Goal: Book appointment/travel/reservation

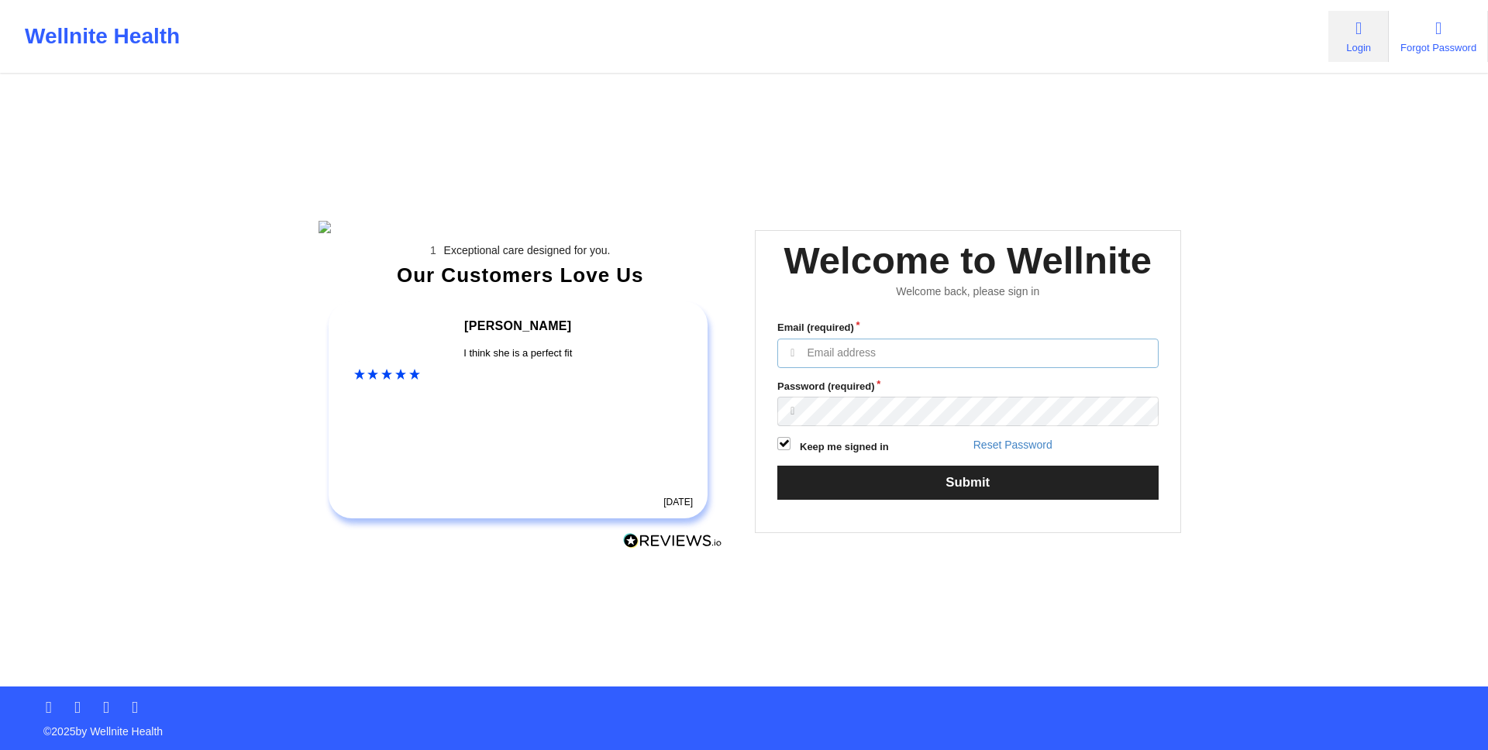
type input "[EMAIL_ADDRESS][DOMAIN_NAME]"
click at [1133, 368] on input "[EMAIL_ADDRESS][DOMAIN_NAME]" at bounding box center [967, 353] width 381 height 29
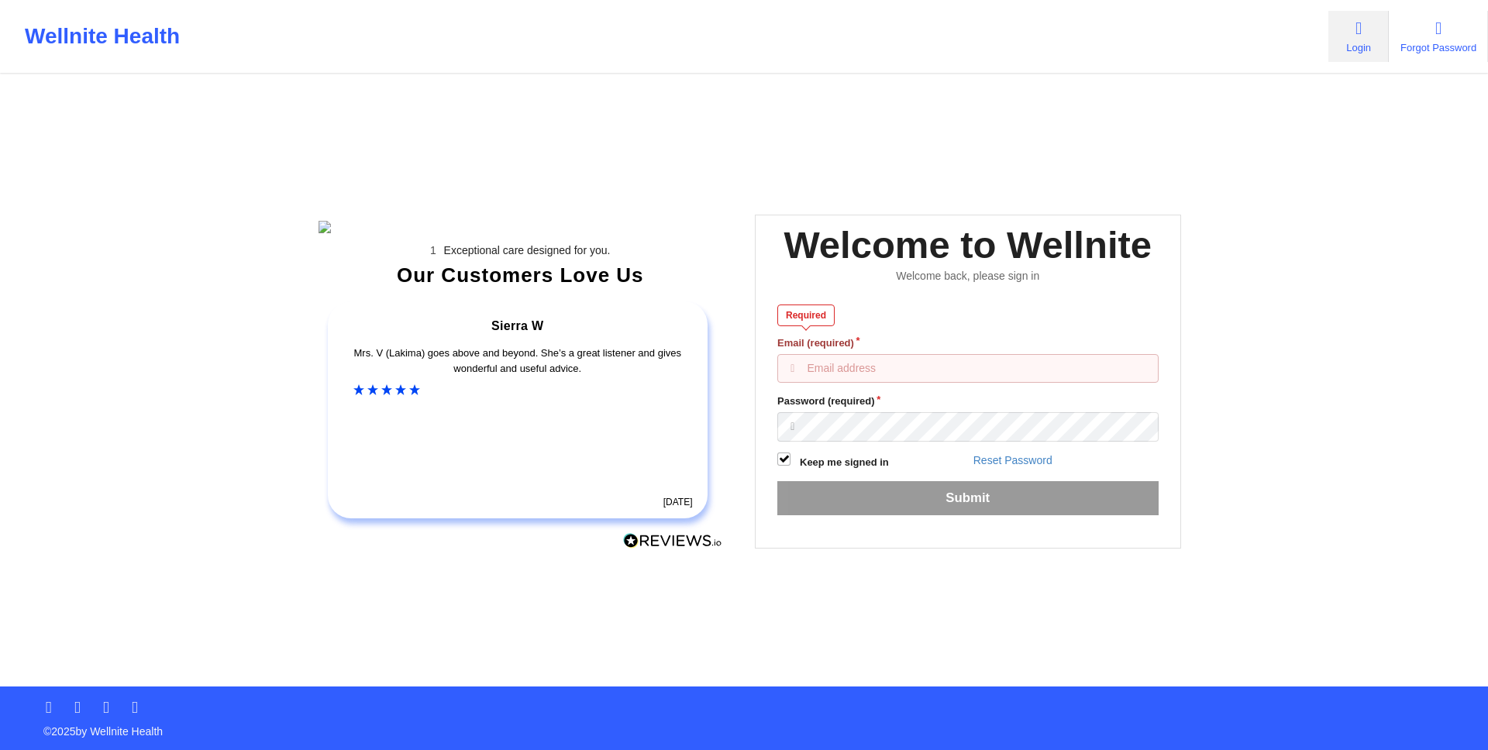
type input "m"
type input "[EMAIL_ADDRESS][DOMAIN_NAME]"
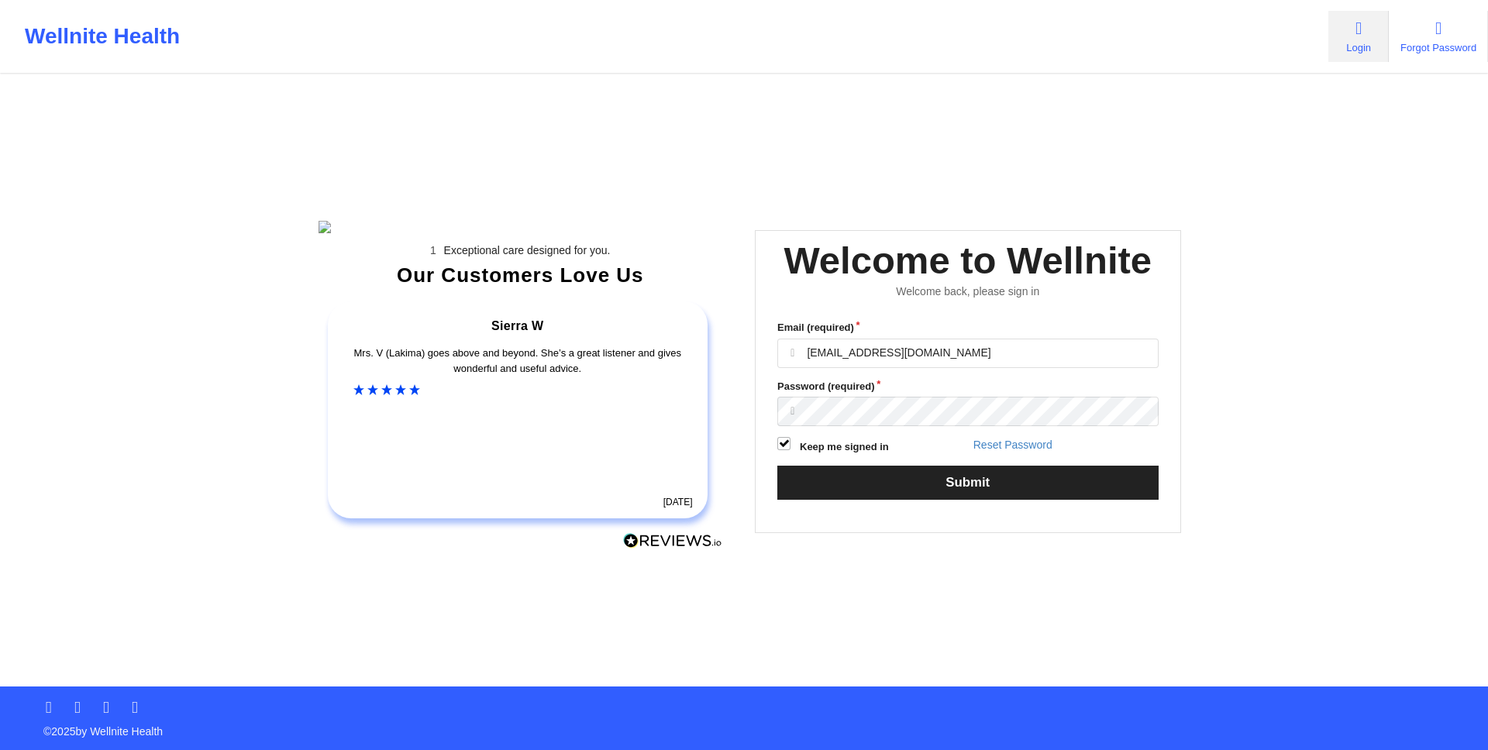
click at [777, 466] on button "Submit" at bounding box center [967, 482] width 381 height 33
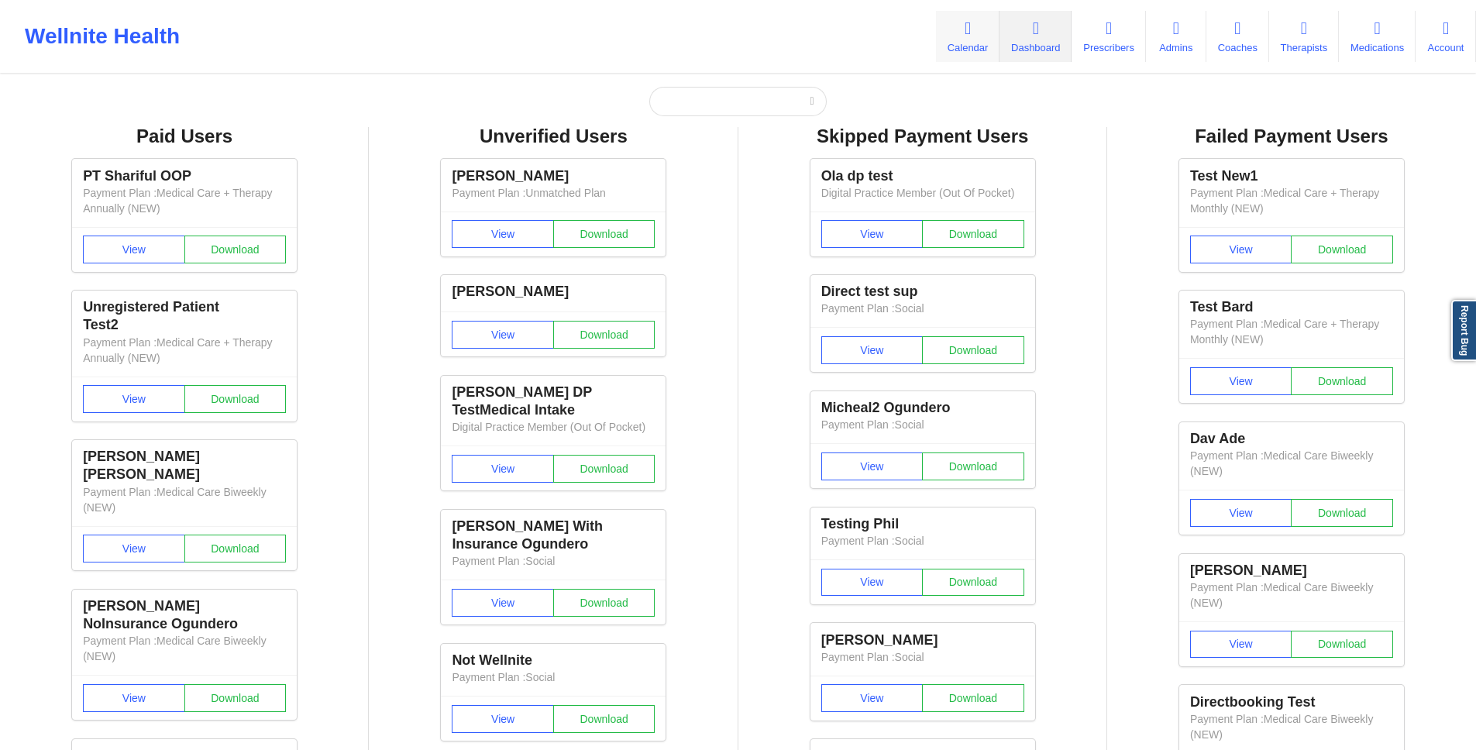
click at [952, 19] on link "Calendar" at bounding box center [968, 36] width 64 height 51
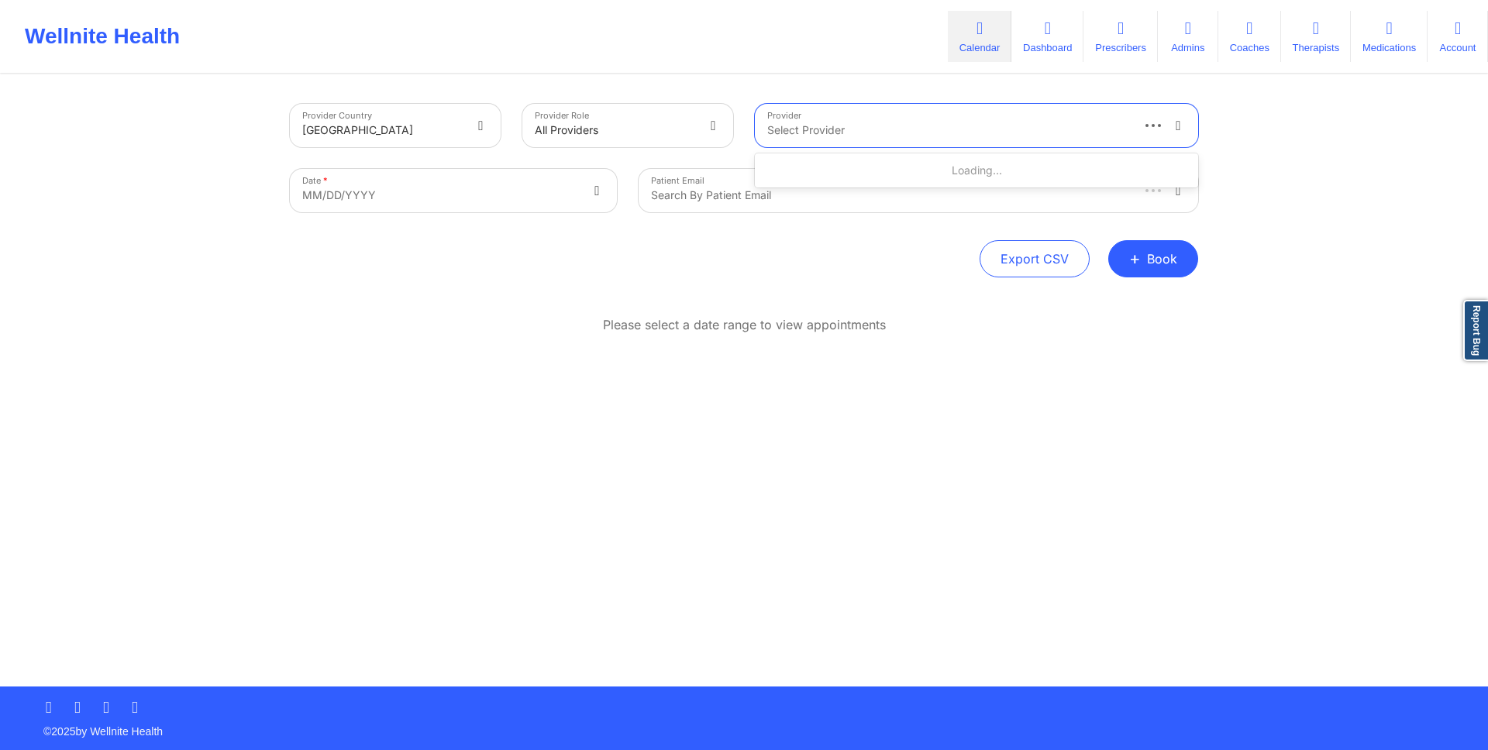
click at [952, 117] on div "Select Provider" at bounding box center [942, 125] width 375 height 43
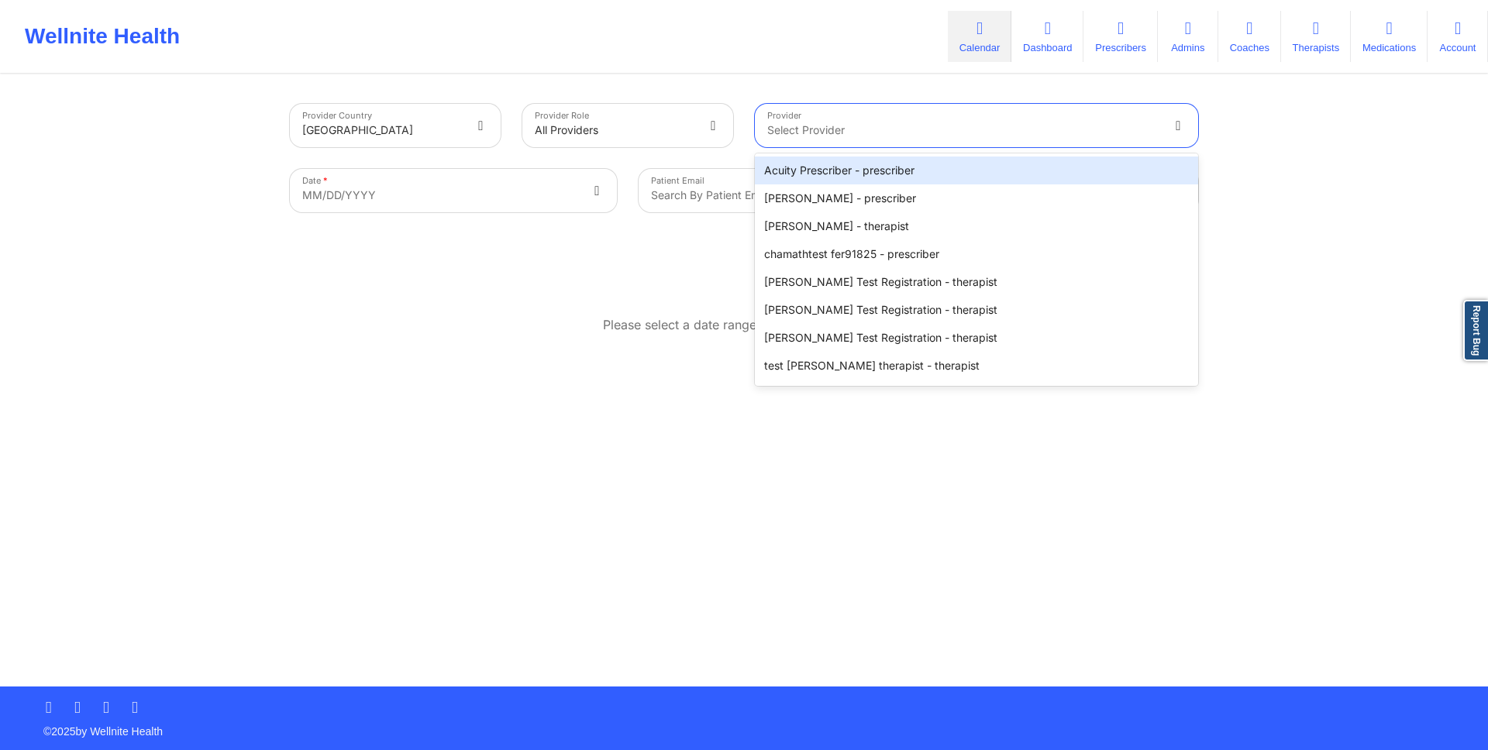
click at [952, 170] on div "Acuity Prescriber - prescriber" at bounding box center [976, 171] width 443 height 28
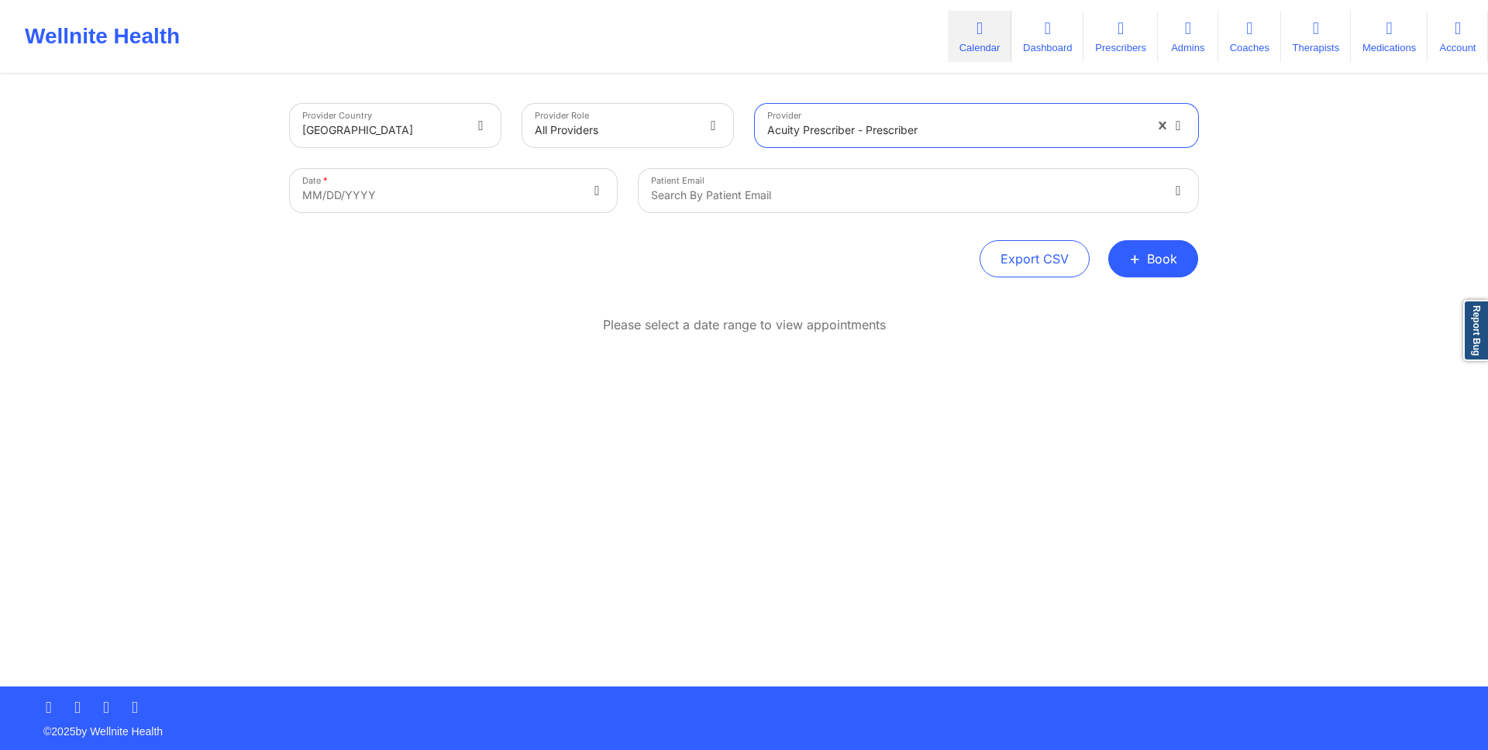
click at [1026, 132] on div at bounding box center [955, 130] width 377 height 19
type input "c"
click at [841, 115] on div "Acuity Prescriber - prescriber" at bounding box center [955, 130] width 377 height 34
type input "c"
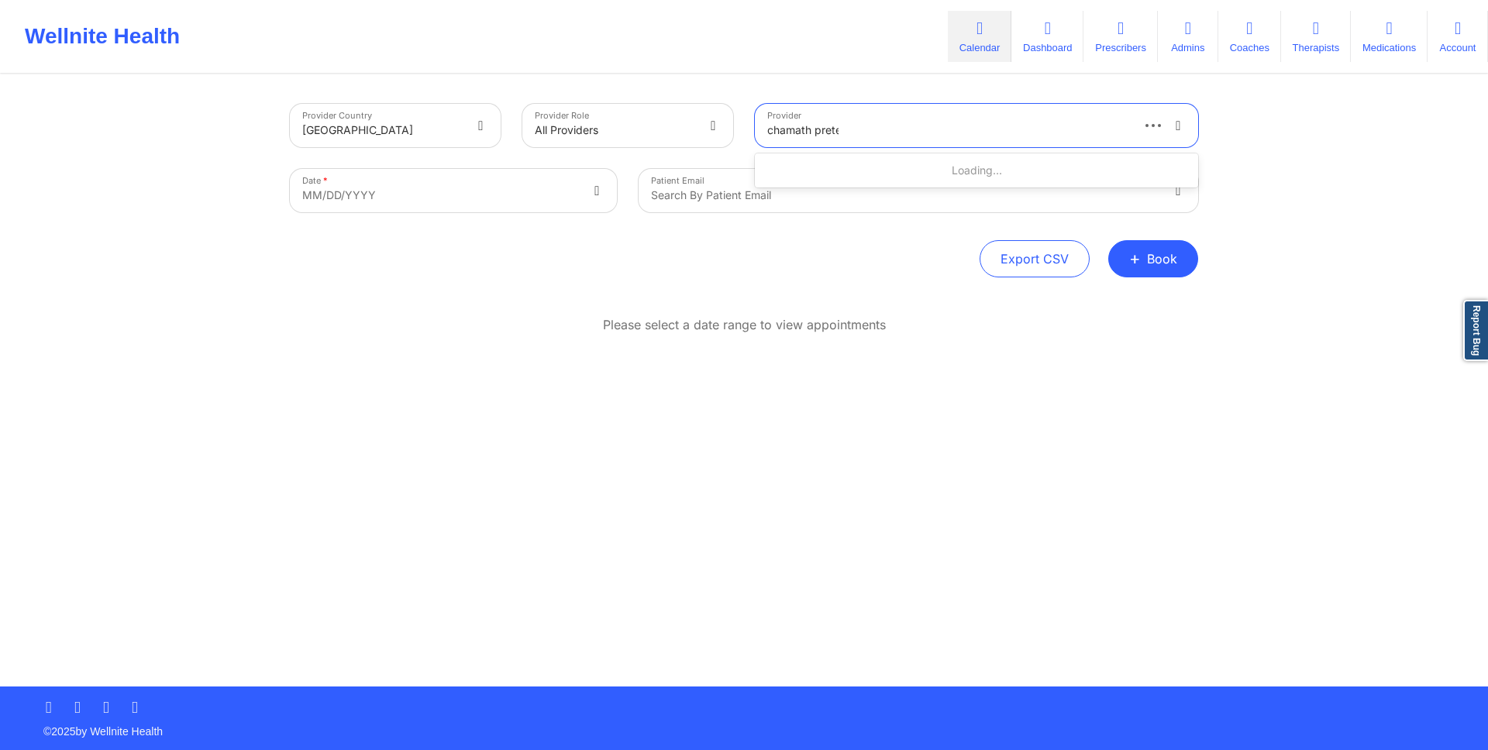
type input "[DEMOGRAPHIC_DATA] pretest"
click at [855, 170] on div "chamath pretest - prescriber" at bounding box center [976, 171] width 443 height 28
select select "2025-8"
select select "2025-9"
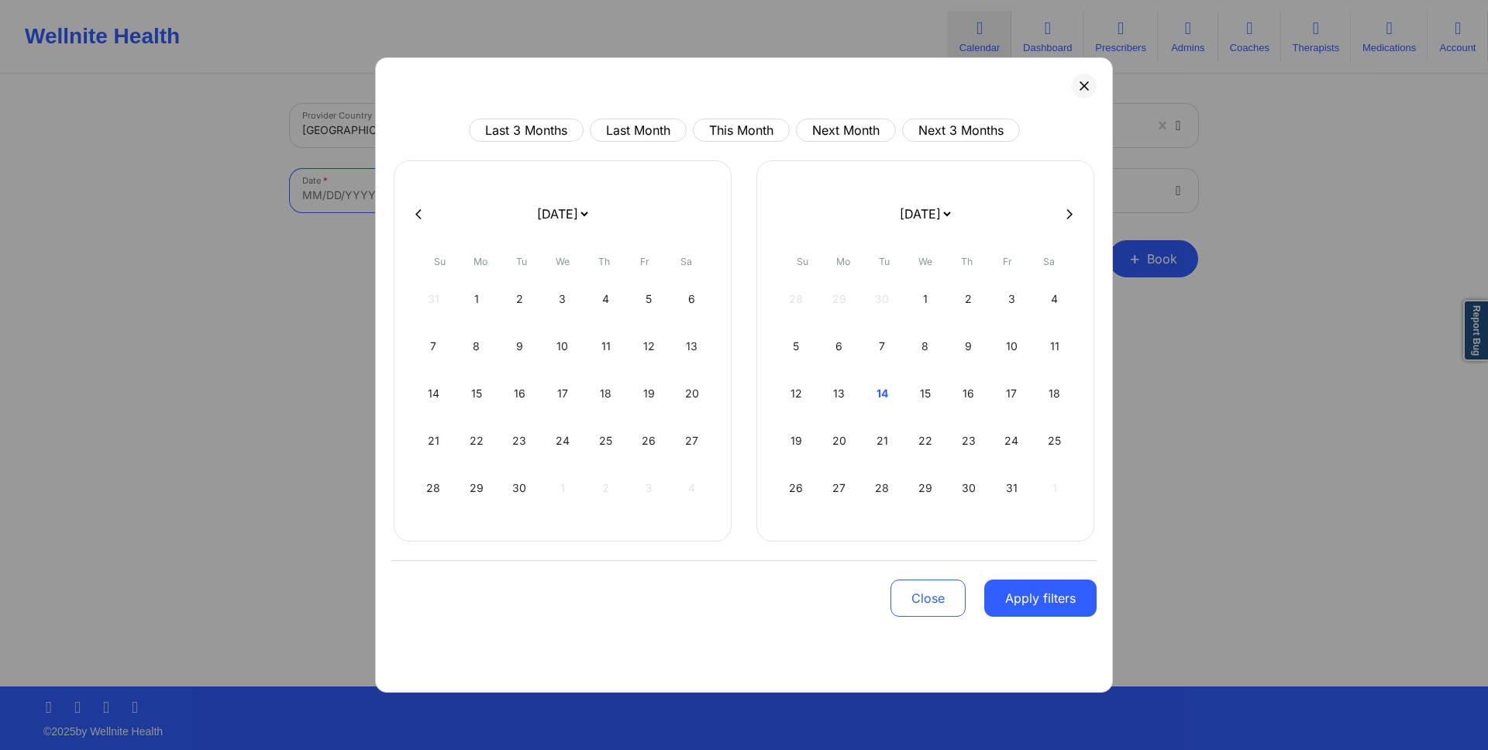
click at [477, 184] on body "Wellnite Health Calendar Dashboard Prescribers Admins Coaches Therapists Medica…" at bounding box center [744, 375] width 1488 height 750
click at [843, 385] on div "13" at bounding box center [840, 393] width 40 height 43
select select "2025-9"
select select "2025-10"
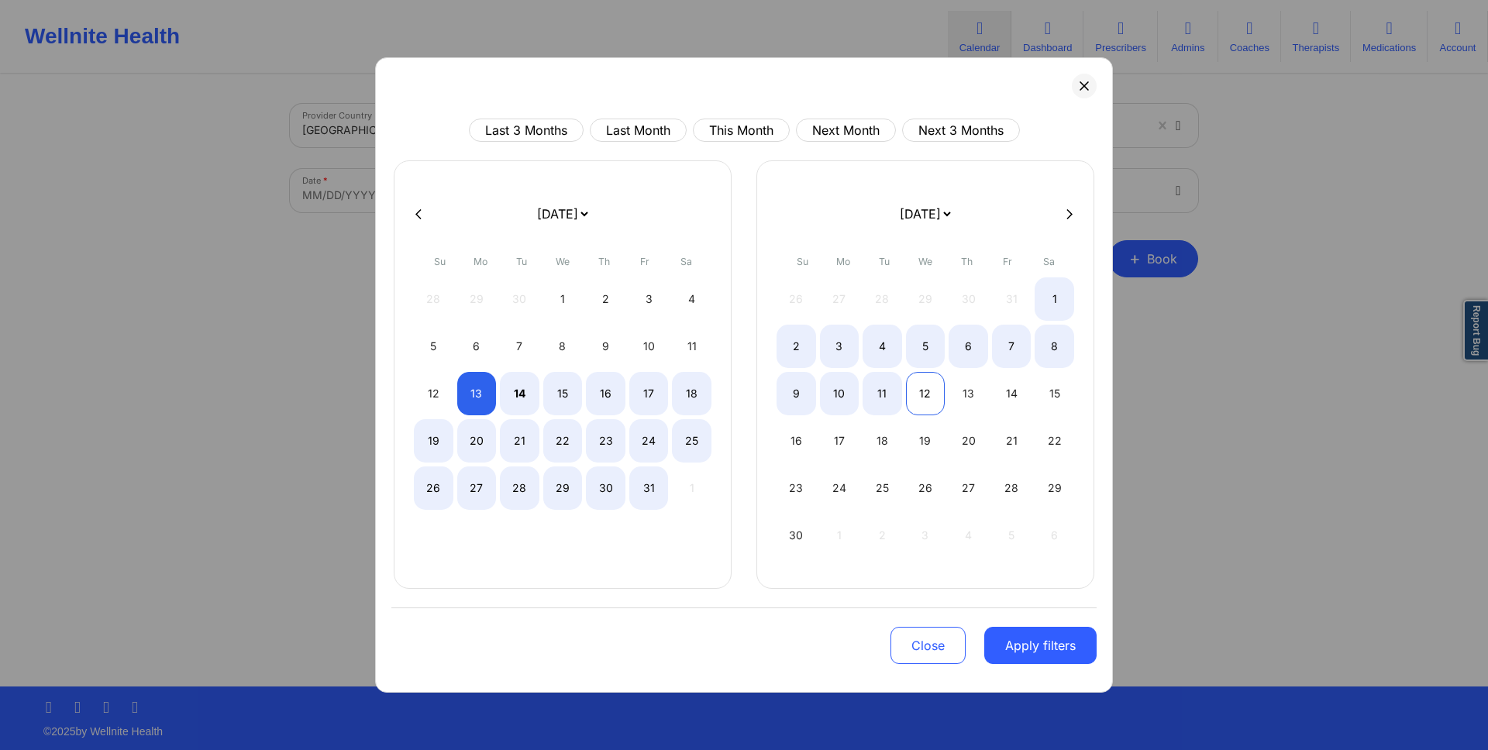
select select "2025-9"
select select "2025-10"
select select "2025-9"
select select "2025-10"
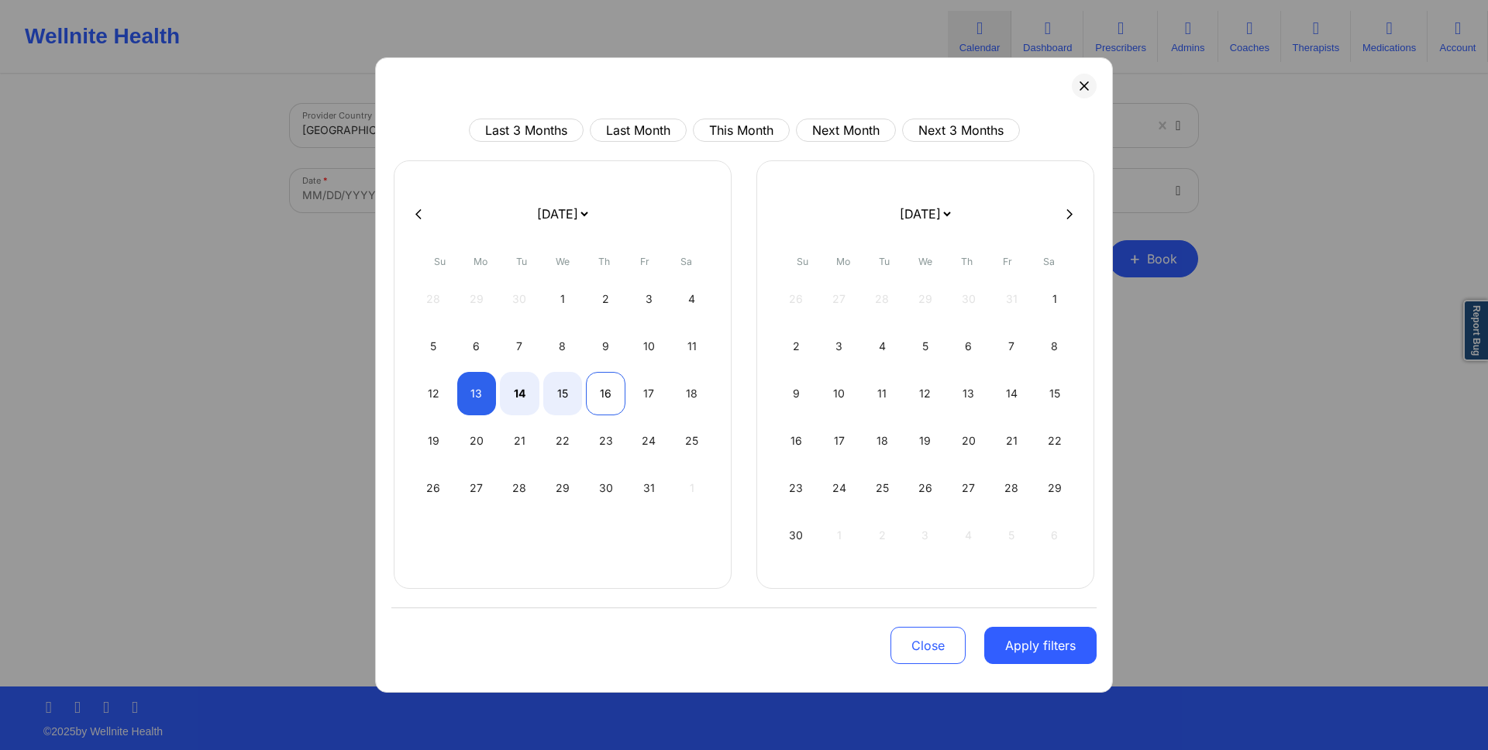
select select "2025-9"
select select "2025-10"
select select "2025-9"
select select "2025-10"
select select "2025-9"
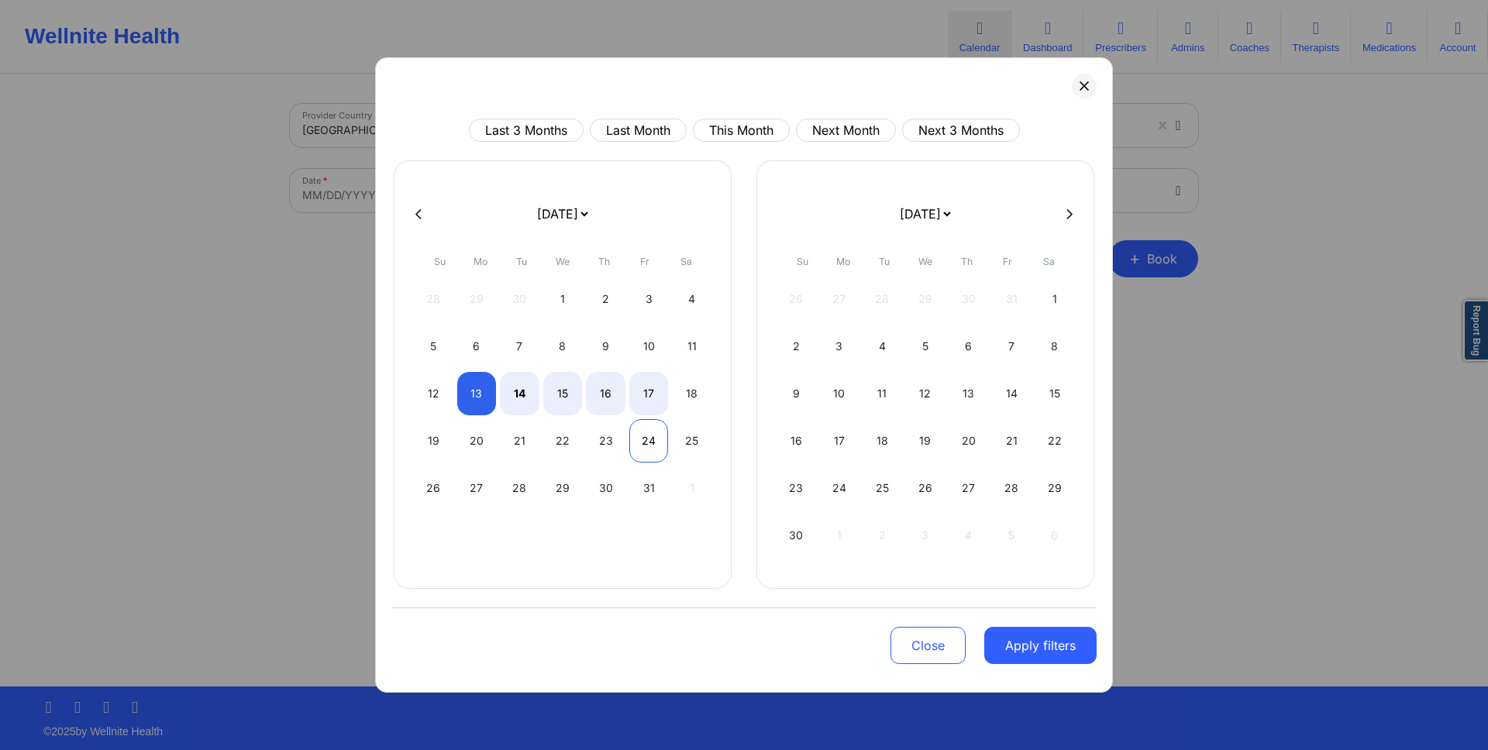
select select "2025-10"
select select "2025-9"
select select "2025-10"
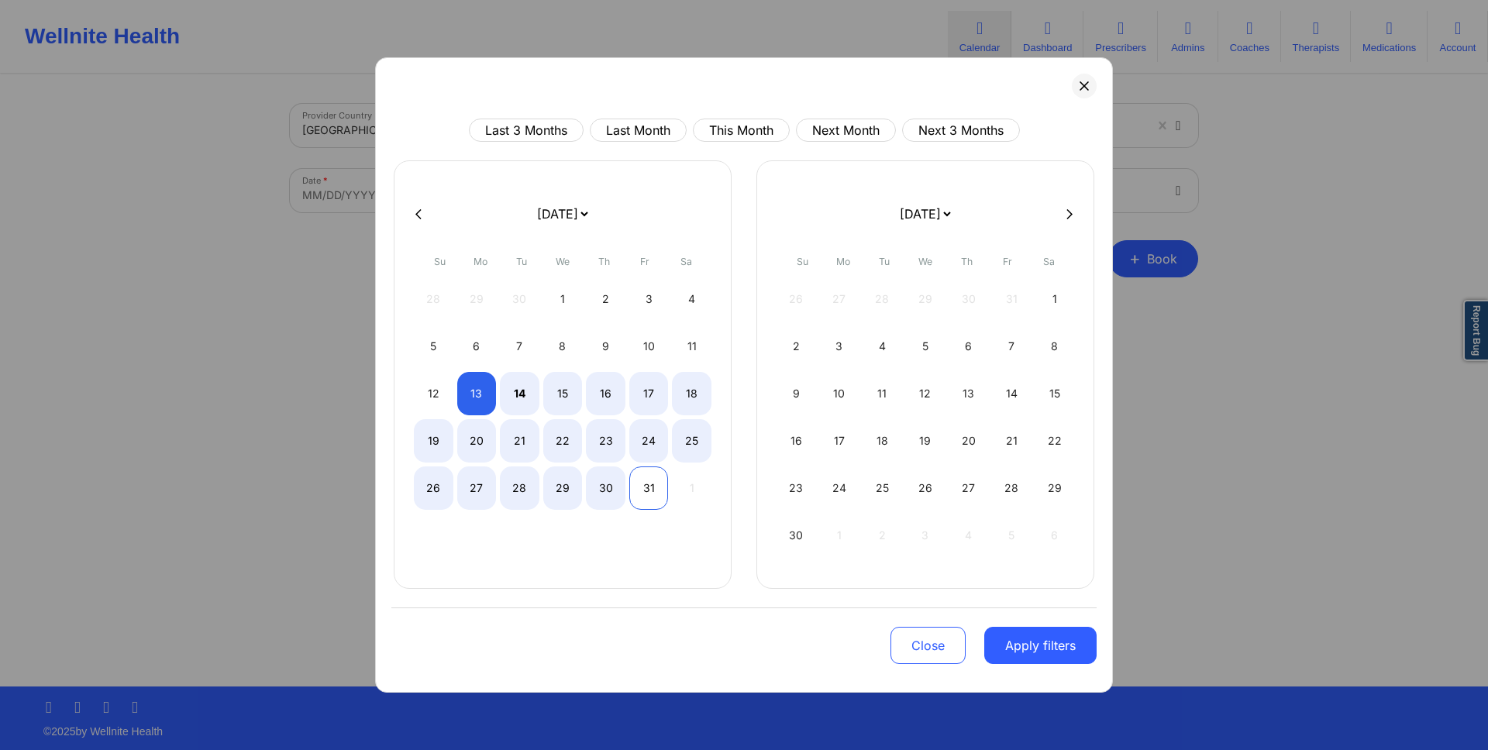
click at [646, 473] on div "31" at bounding box center [649, 487] width 40 height 43
select select "2025-9"
select select "2025-10"
click at [1016, 632] on button "Apply filters" at bounding box center [1040, 645] width 112 height 37
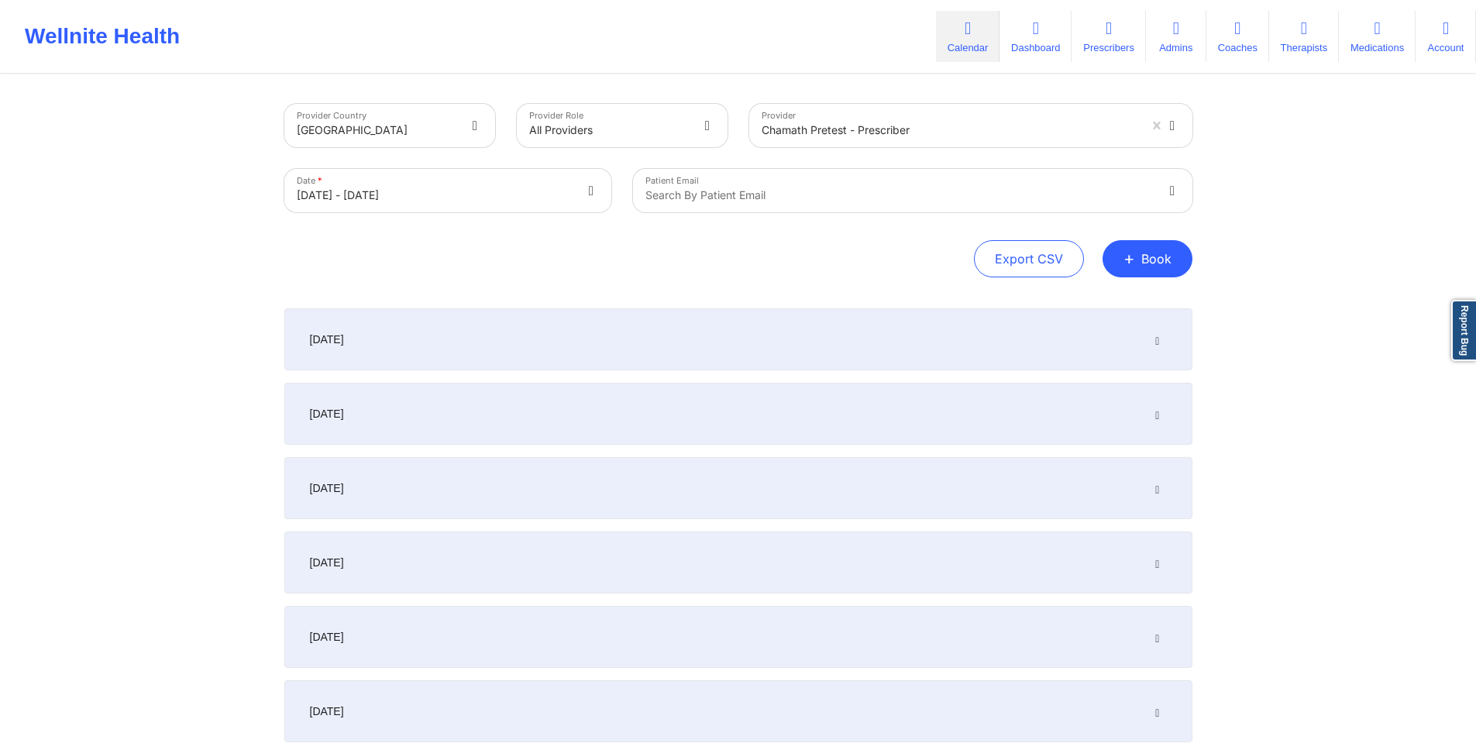
click at [1016, 431] on div "[DATE]" at bounding box center [738, 414] width 908 height 62
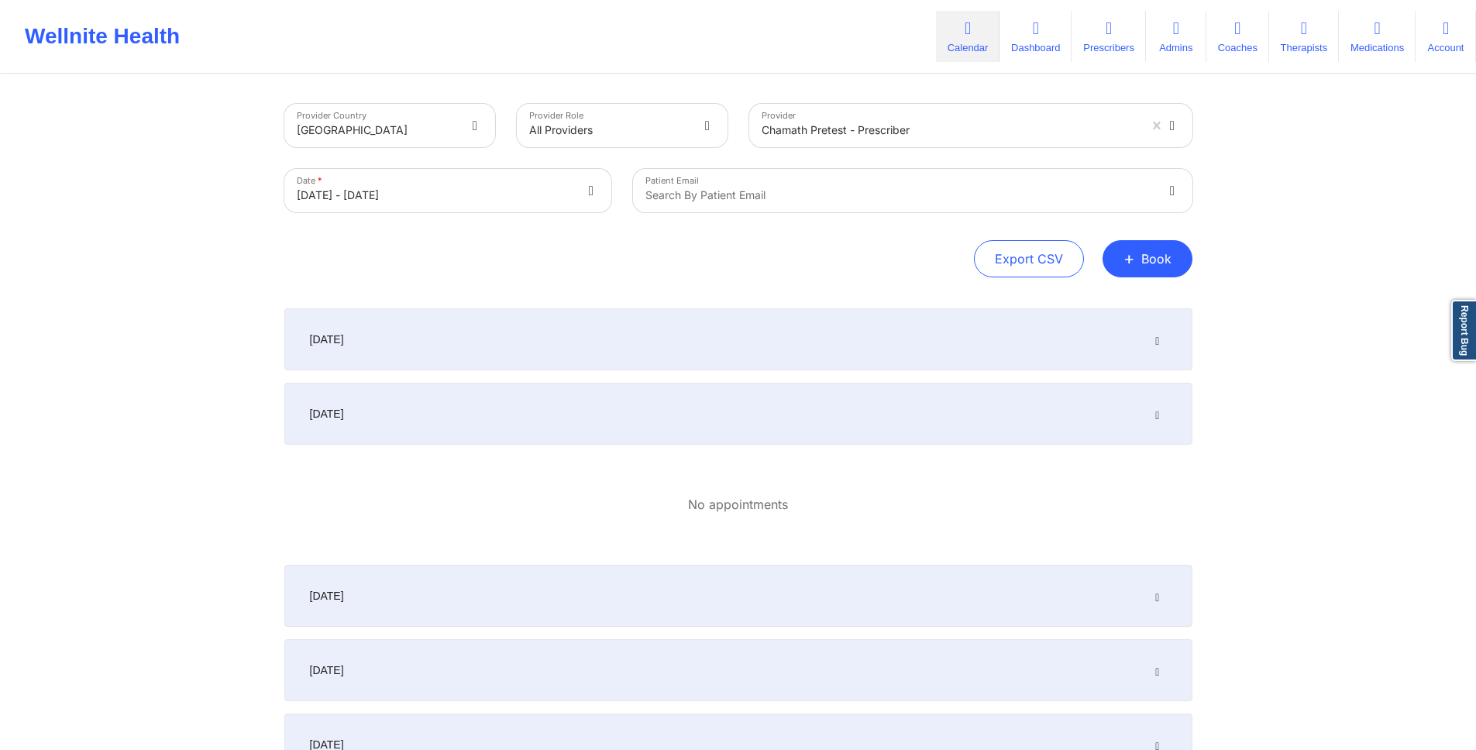
click at [1016, 603] on div "[DATE]" at bounding box center [738, 596] width 908 height 62
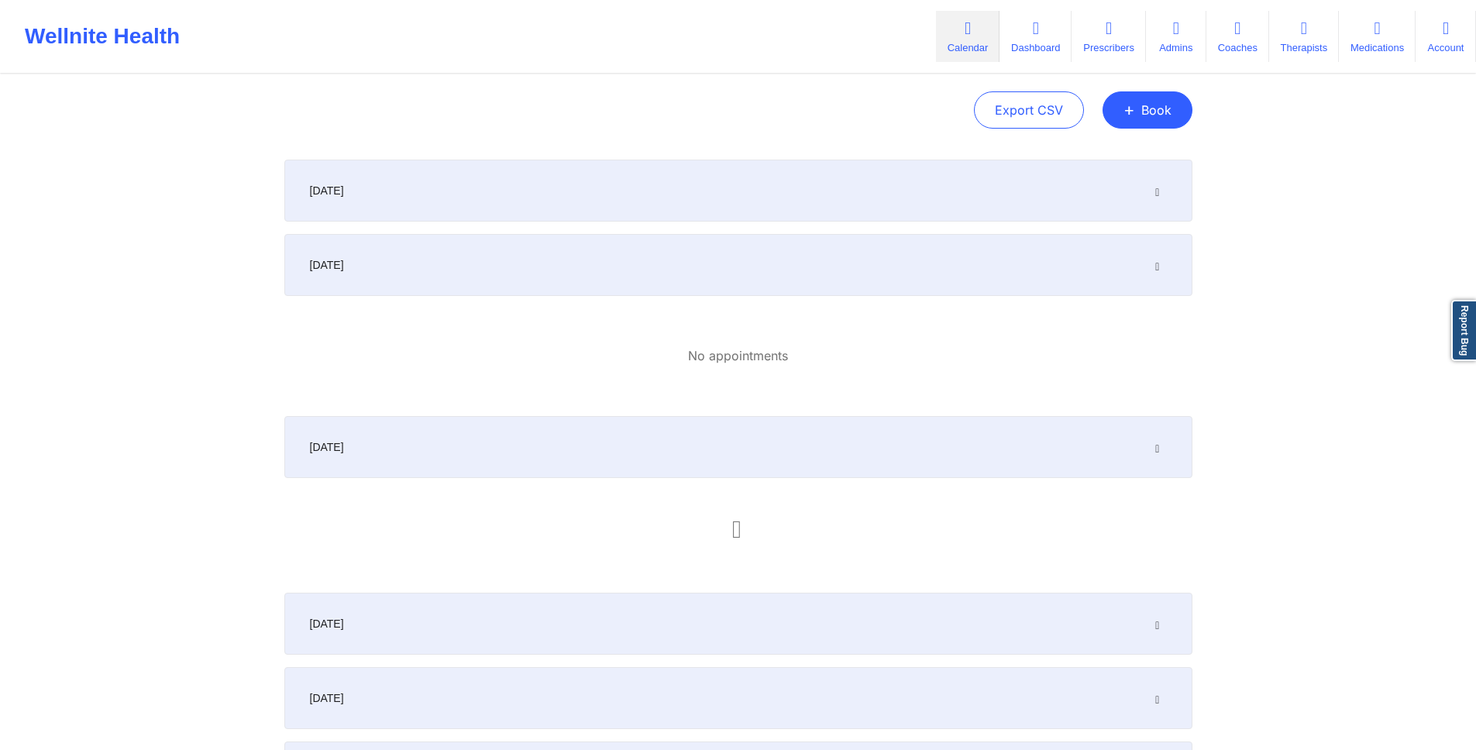
scroll to position [132, 0]
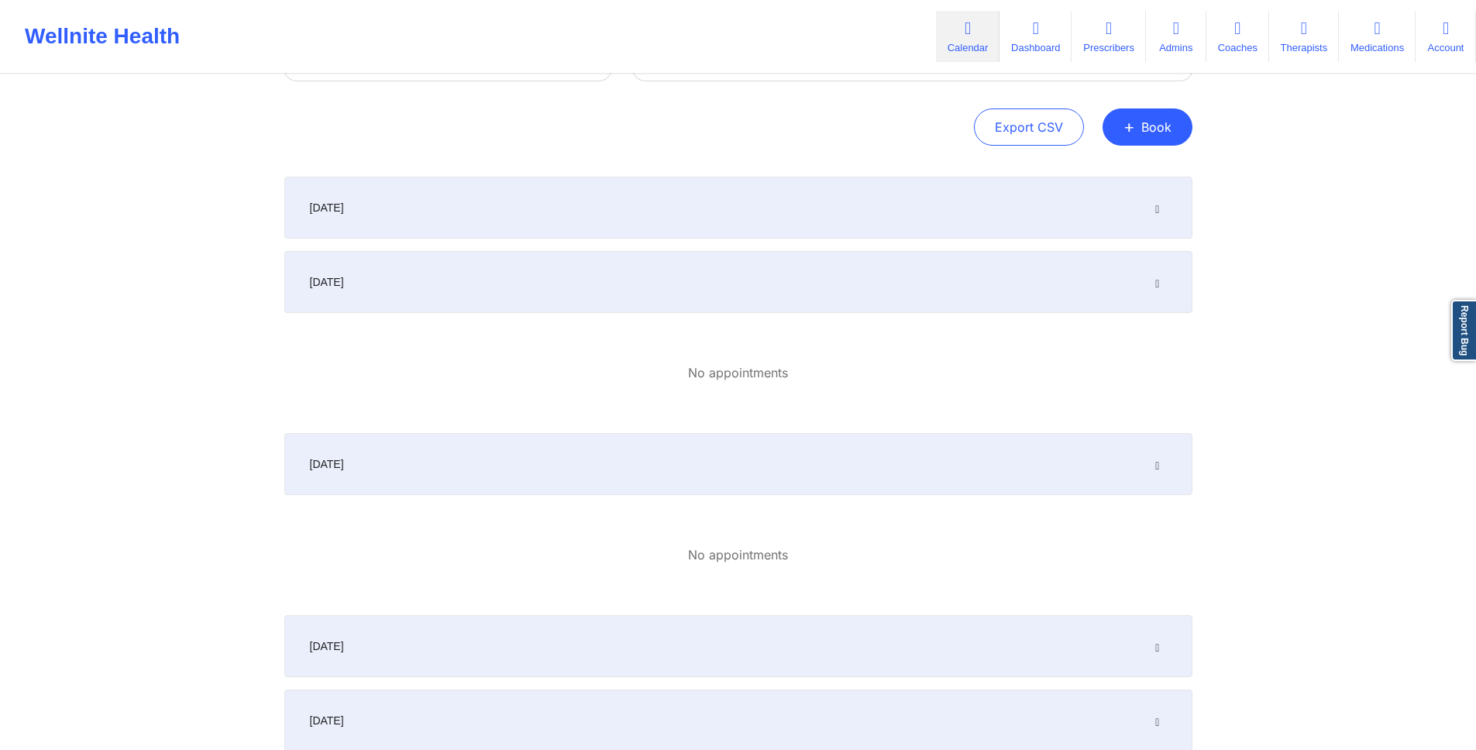
click at [1016, 655] on div "[DATE]" at bounding box center [738, 646] width 908 height 62
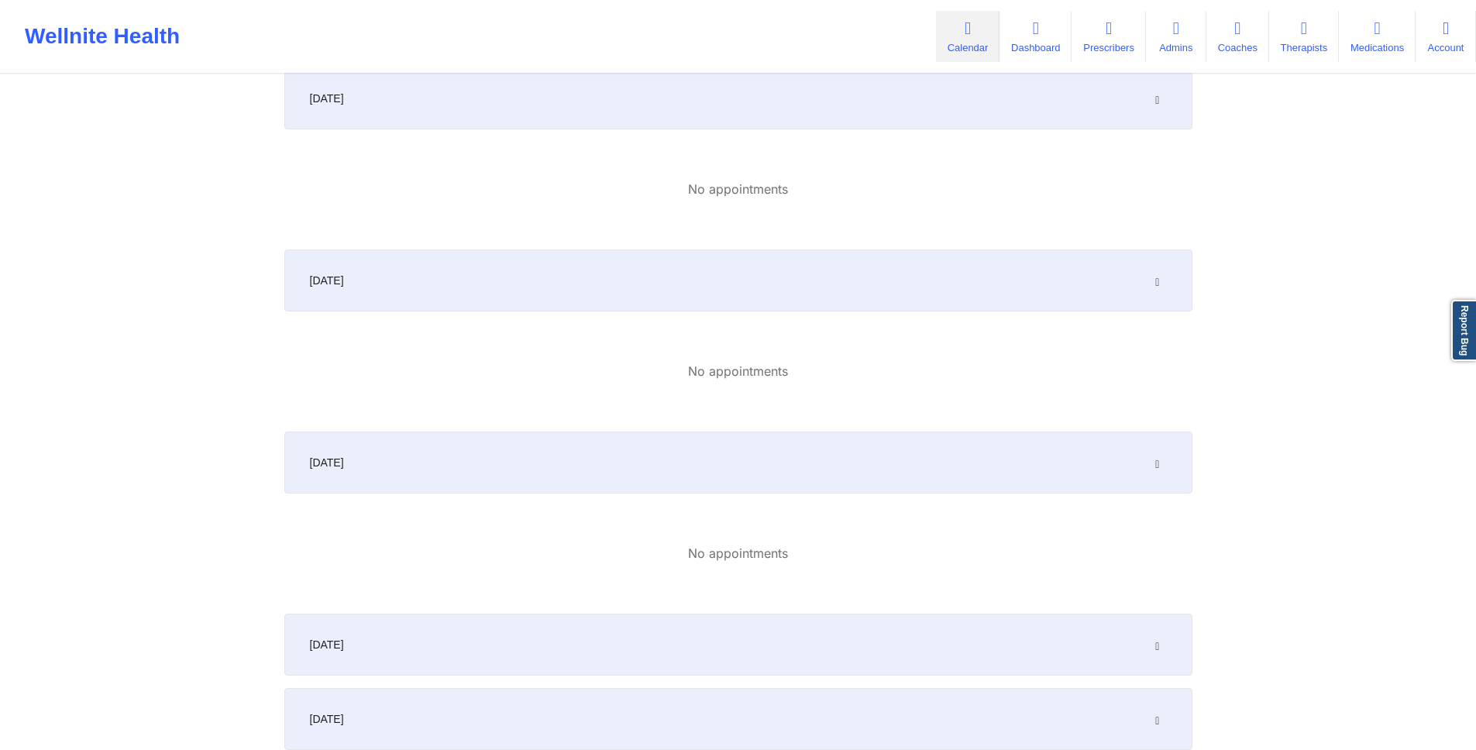
scroll to position [329, 0]
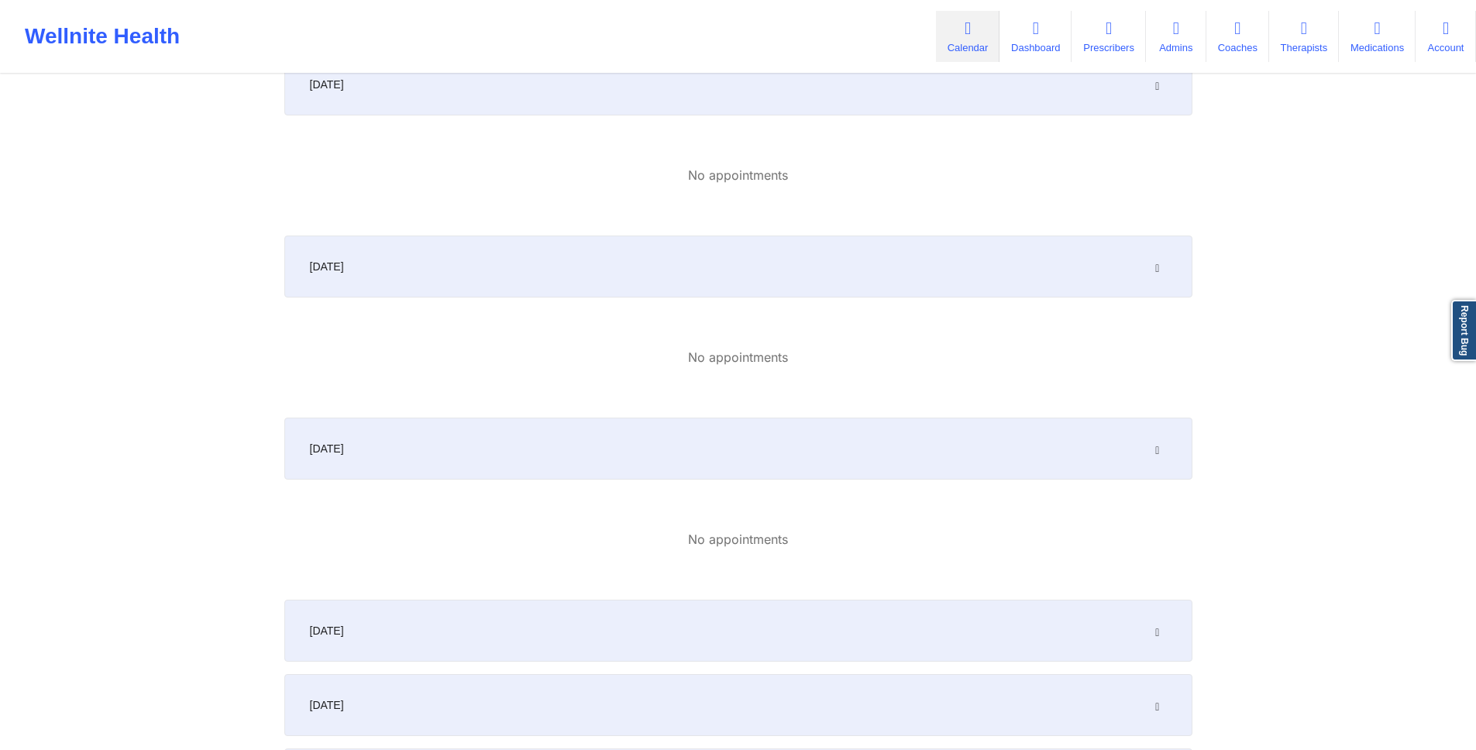
click at [1016, 620] on div "[DATE]" at bounding box center [738, 631] width 908 height 62
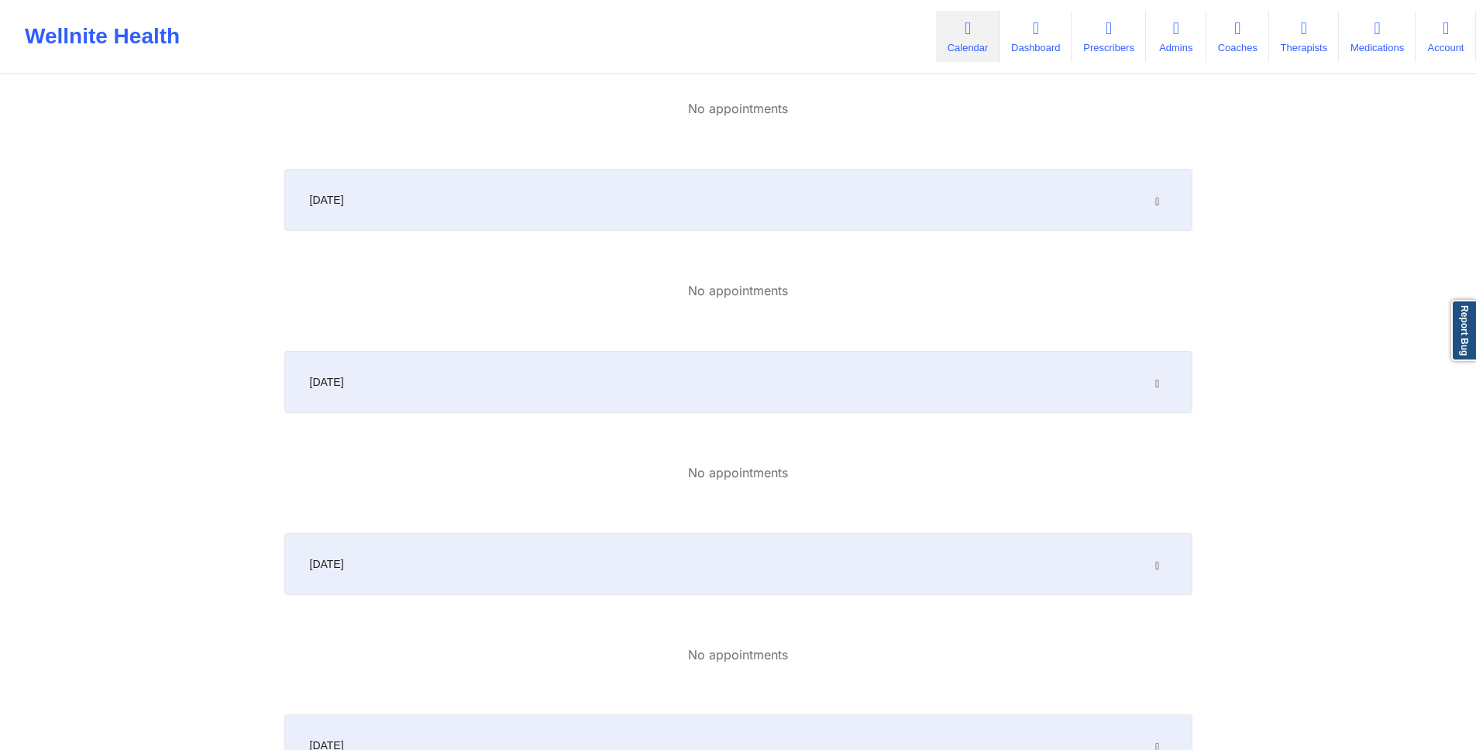
scroll to position [0, 0]
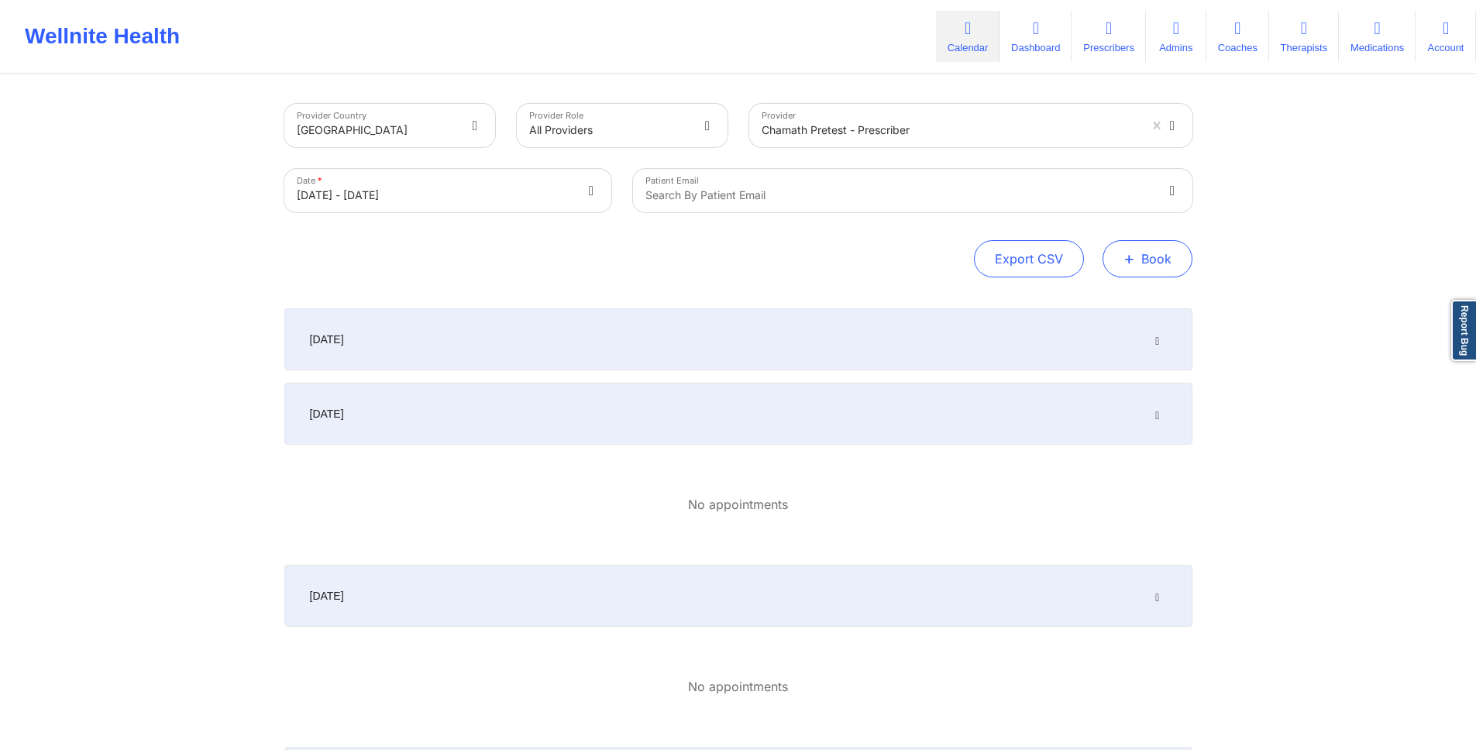
click at [1154, 253] on button "+ Book" at bounding box center [1148, 258] width 90 height 37
click at [1154, 329] on button "Doctor Consultation" at bounding box center [1121, 333] width 119 height 25
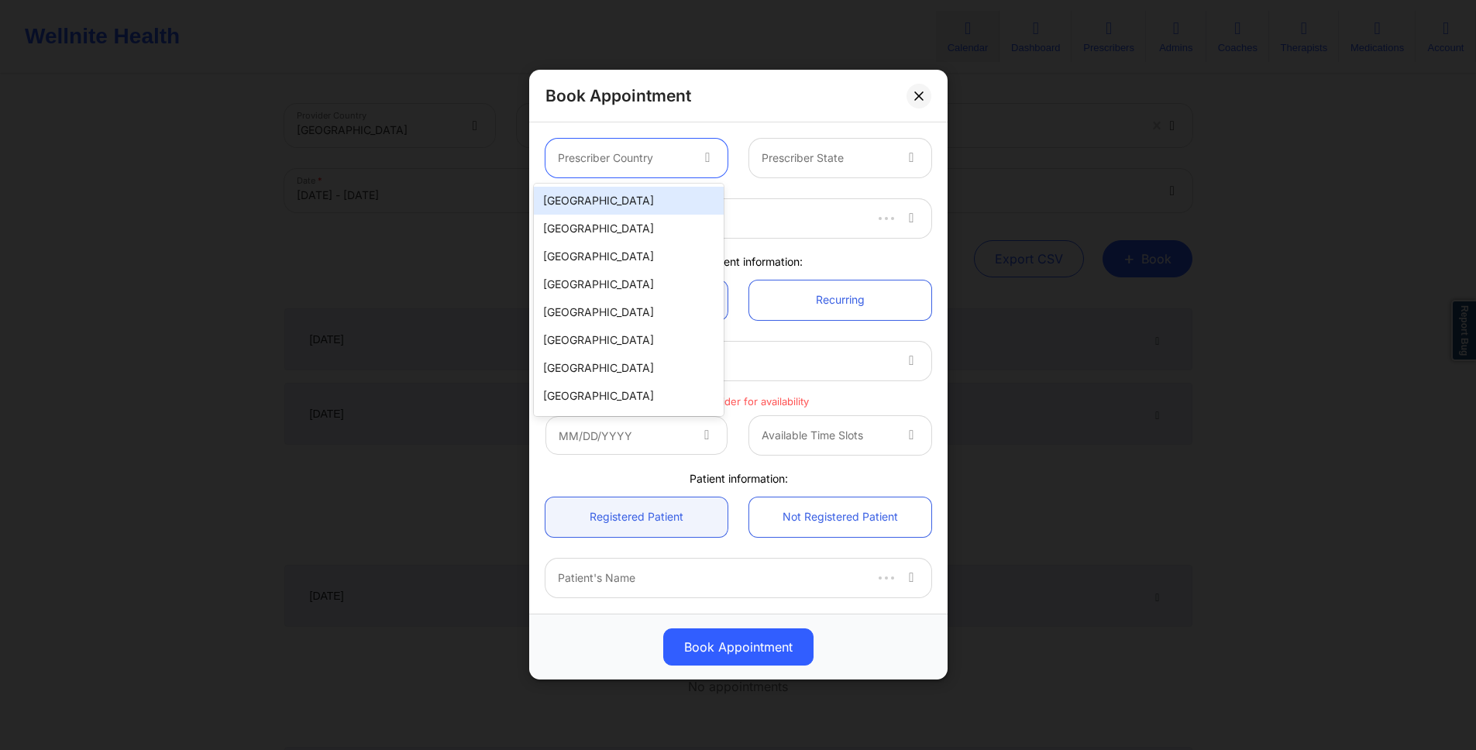
click at [700, 157] on icon at bounding box center [707, 155] width 15 height 13
click at [695, 194] on div "[GEOGRAPHIC_DATA]" at bounding box center [629, 201] width 190 height 28
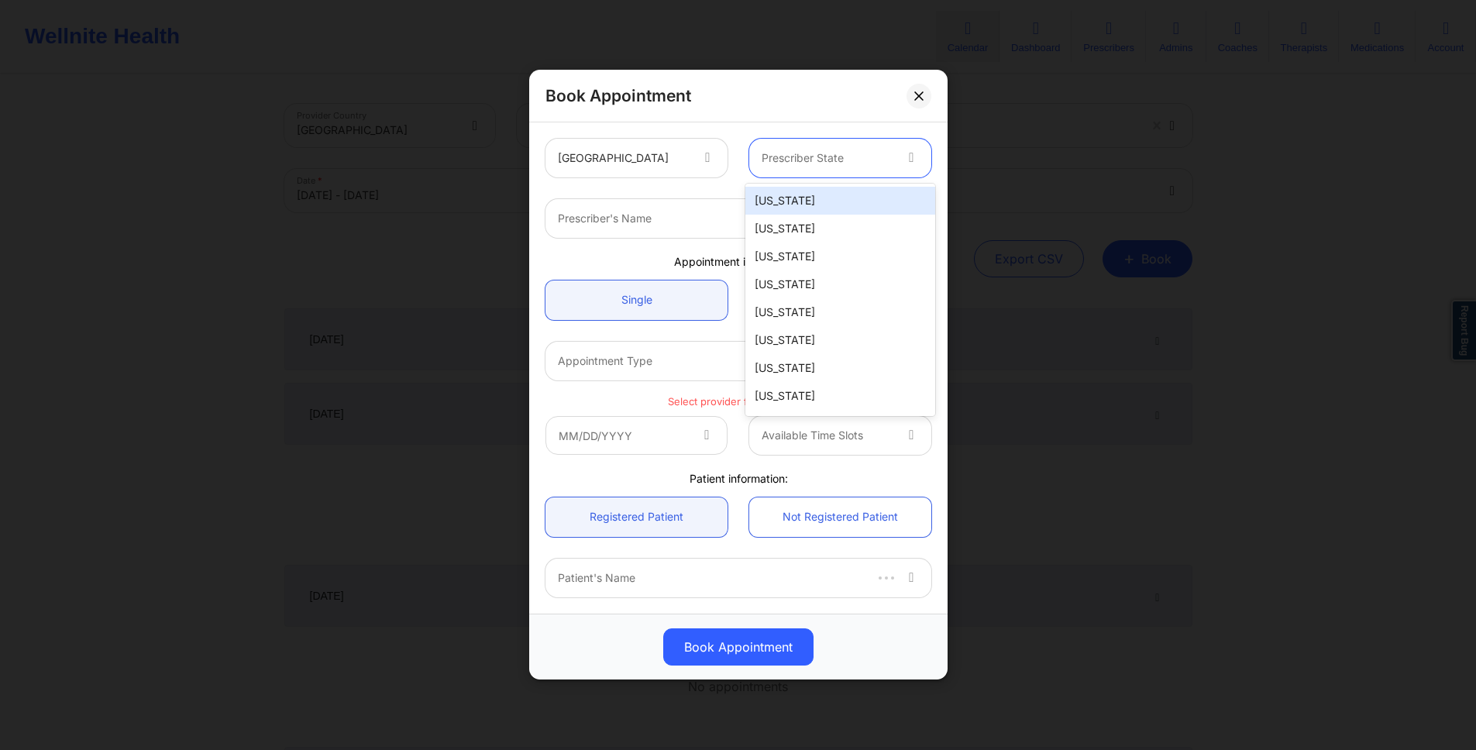
click at [790, 150] on div at bounding box center [827, 159] width 131 height 19
click at [790, 197] on div "[US_STATE]" at bounding box center [840, 201] width 190 height 28
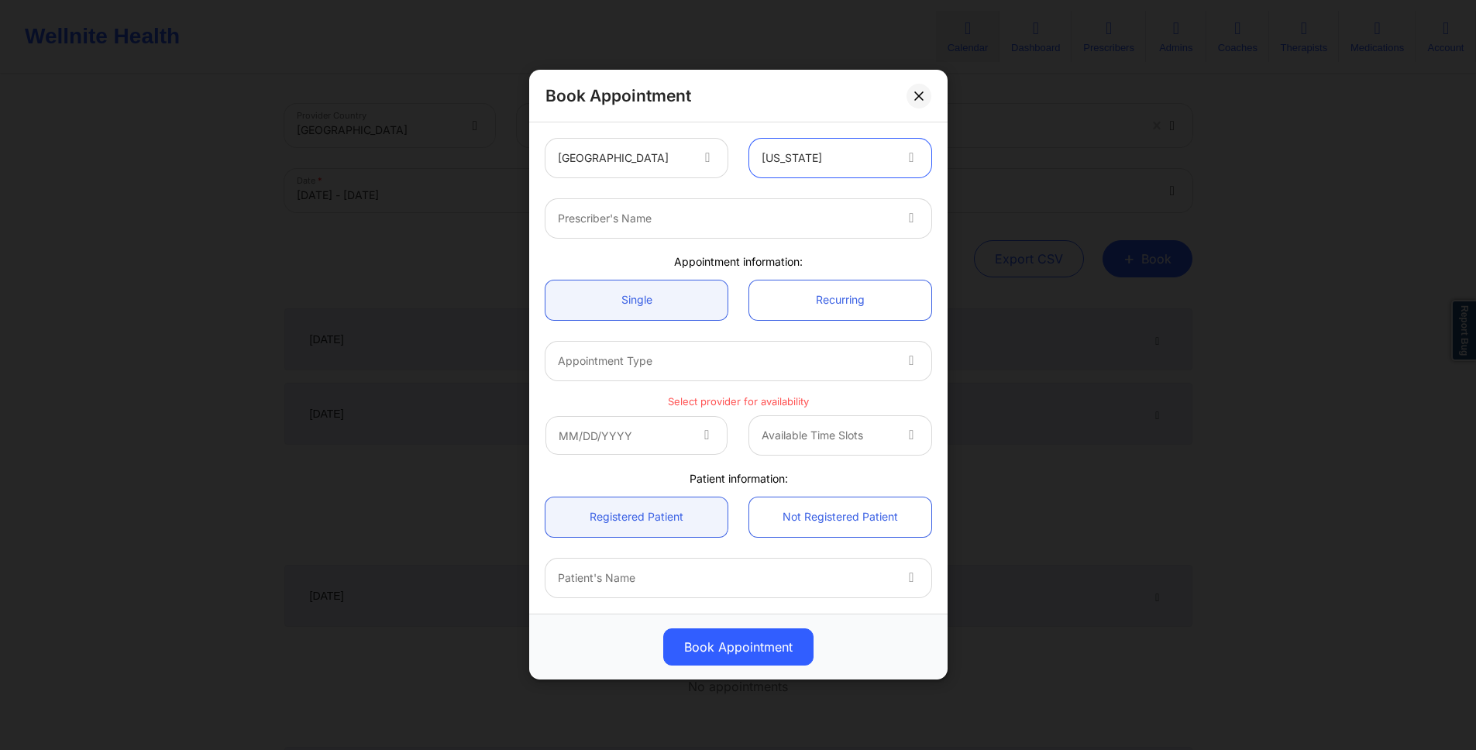
click at [720, 230] on div "Prescriber's Name" at bounding box center [719, 218] width 349 height 39
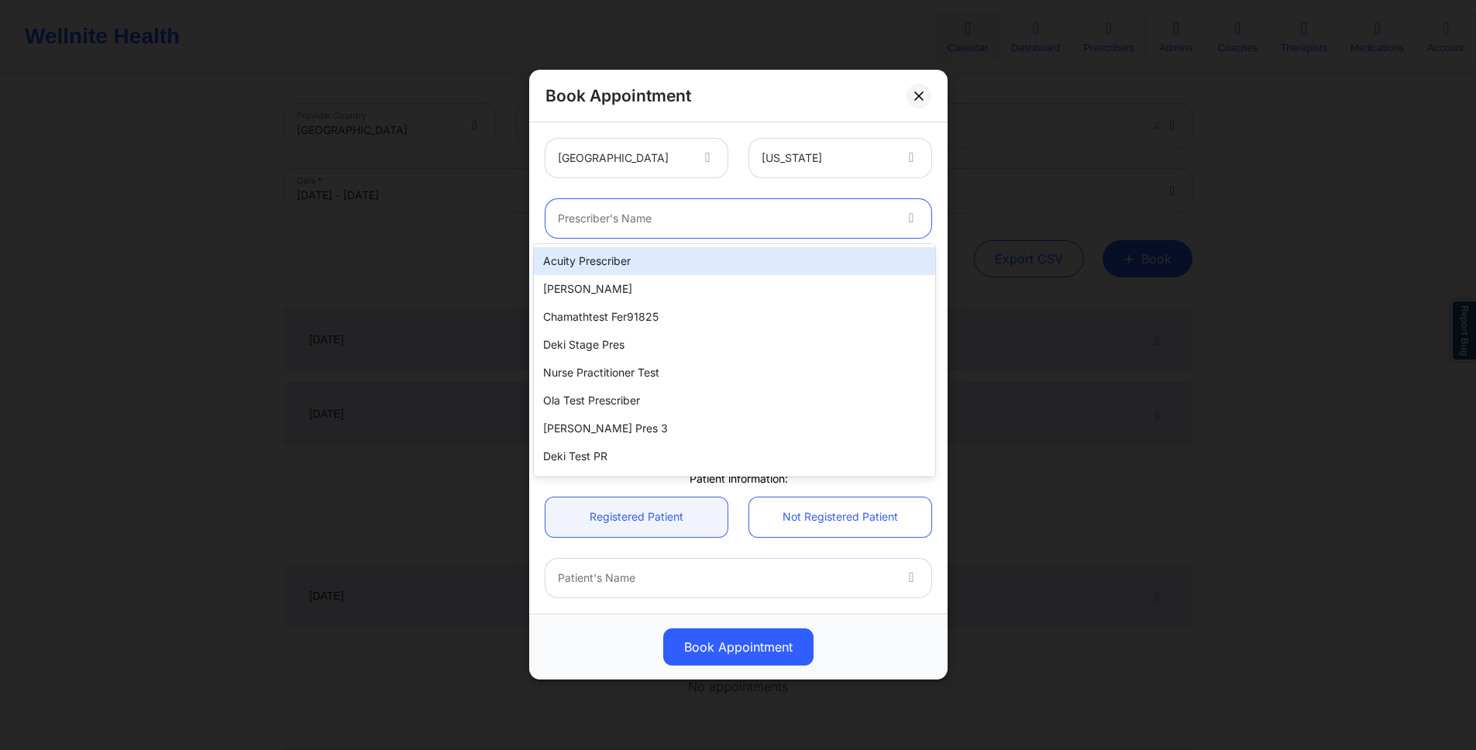
type input "c"
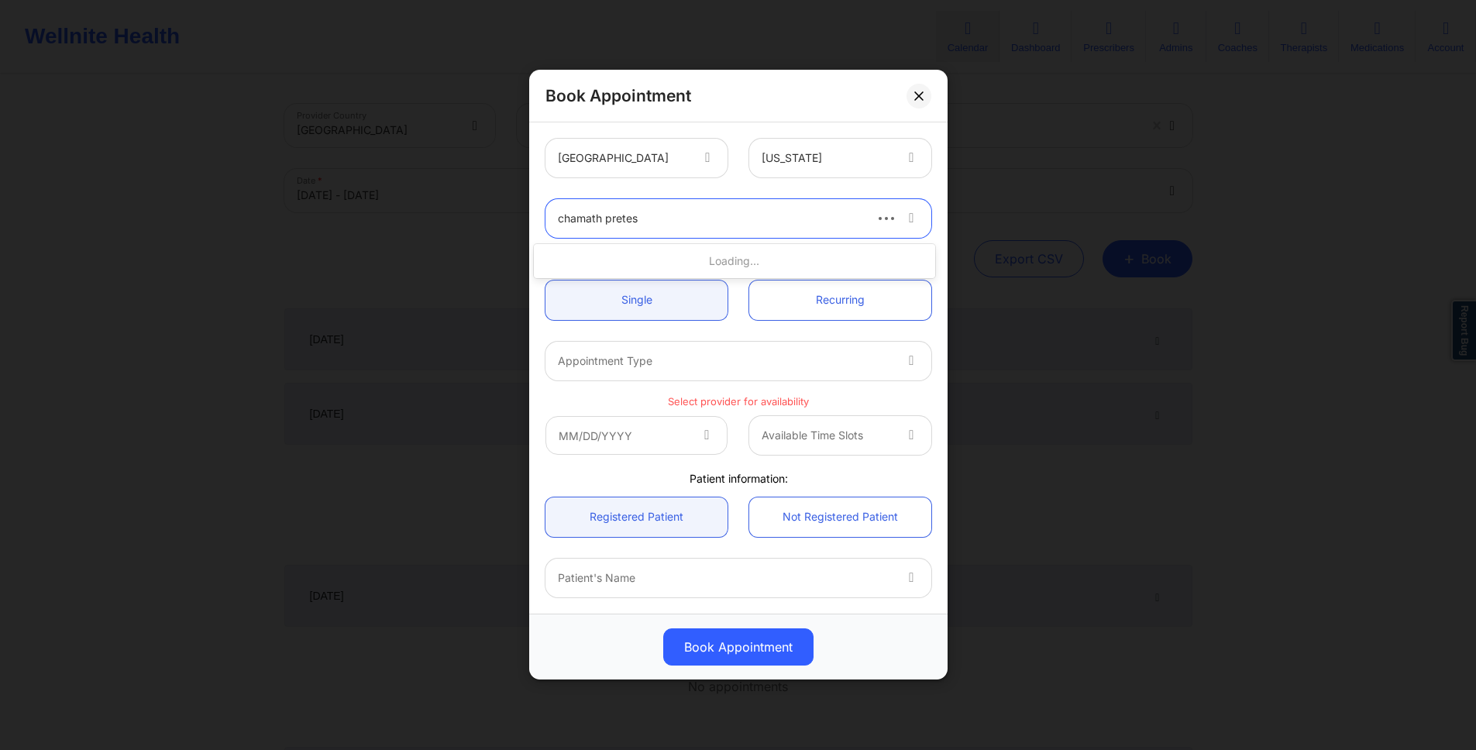
type input "[DEMOGRAPHIC_DATA] pretest"
click at [667, 268] on div "[DEMOGRAPHIC_DATA] pretest" at bounding box center [734, 261] width 401 height 28
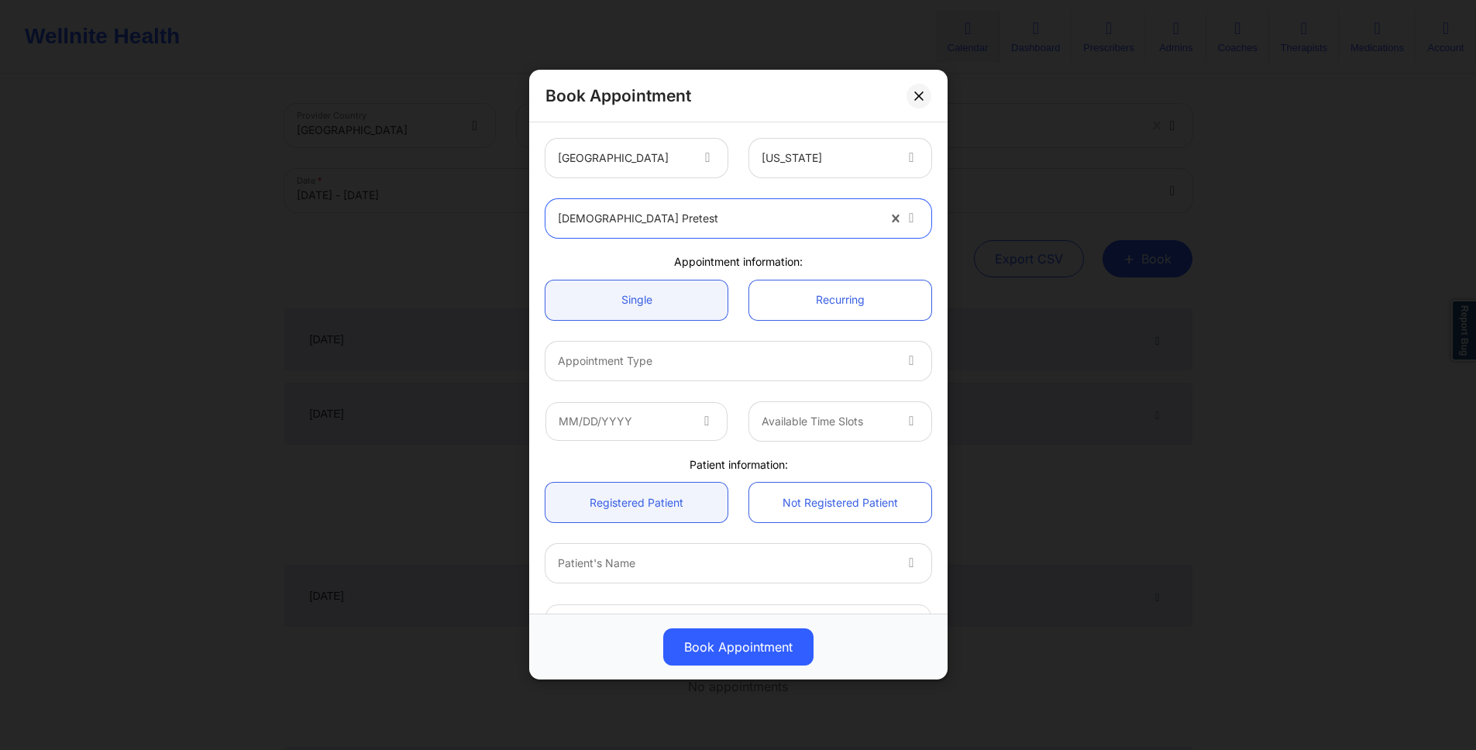
click at [667, 366] on div at bounding box center [725, 361] width 335 height 19
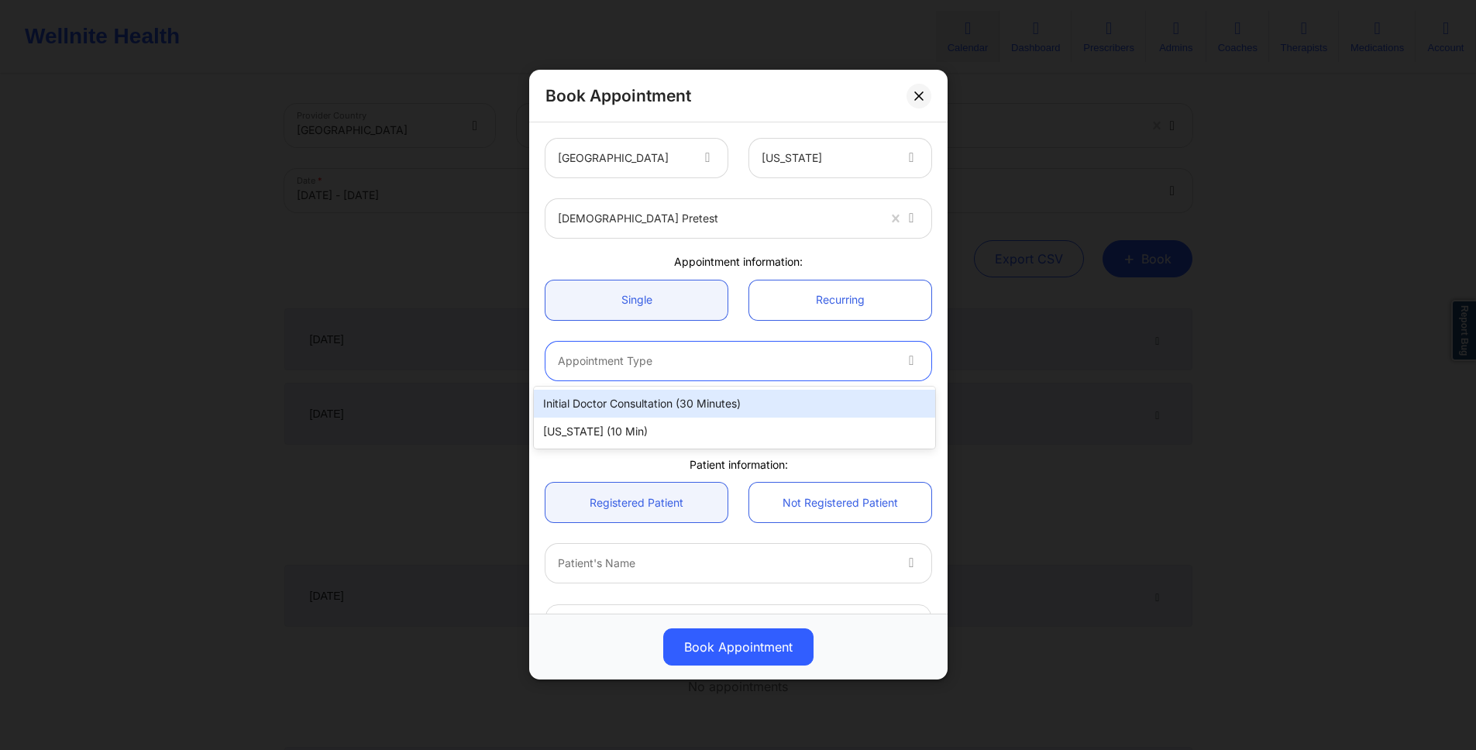
click at [667, 399] on div "Initial doctor consultation (30 minutes)" at bounding box center [734, 404] width 401 height 28
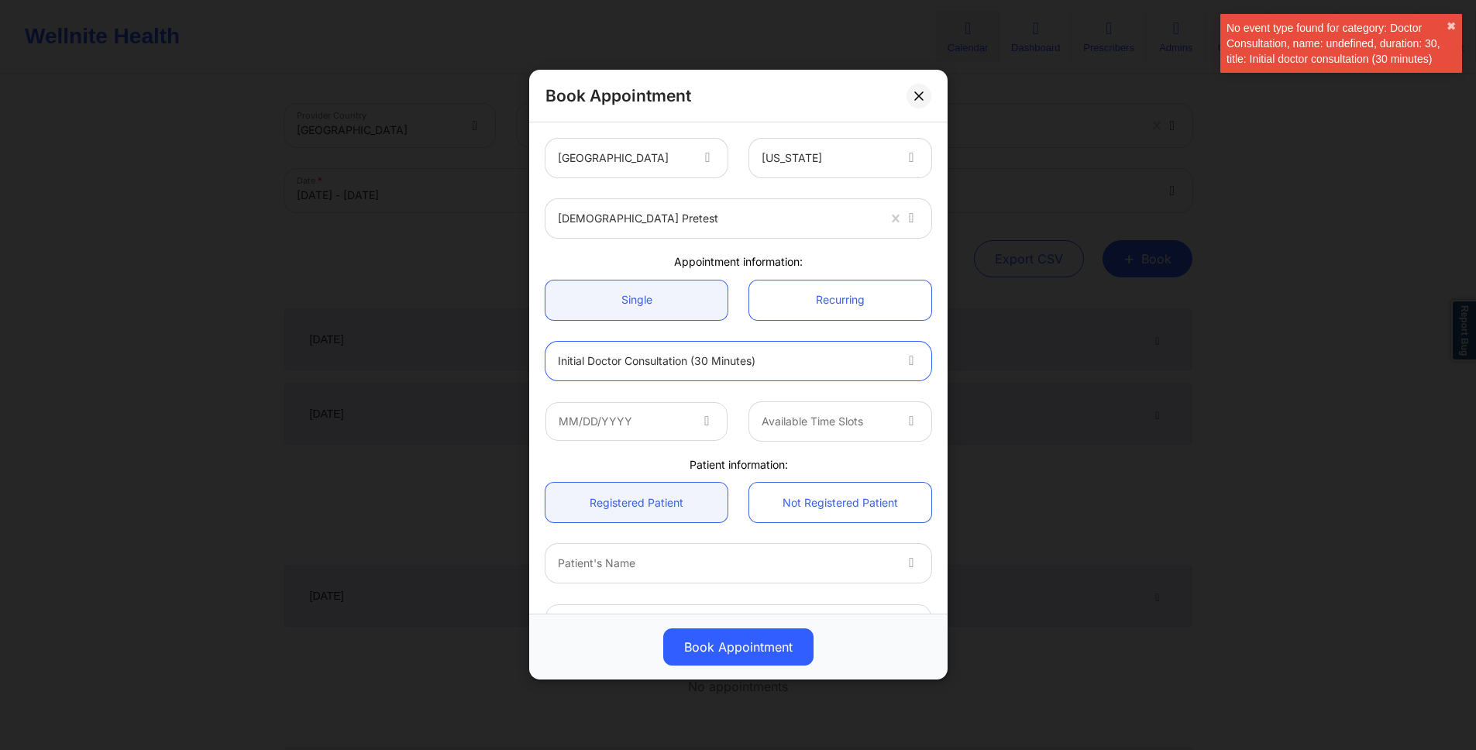
click at [734, 370] on div "Initial doctor consultation (30 minutes)" at bounding box center [725, 361] width 335 height 39
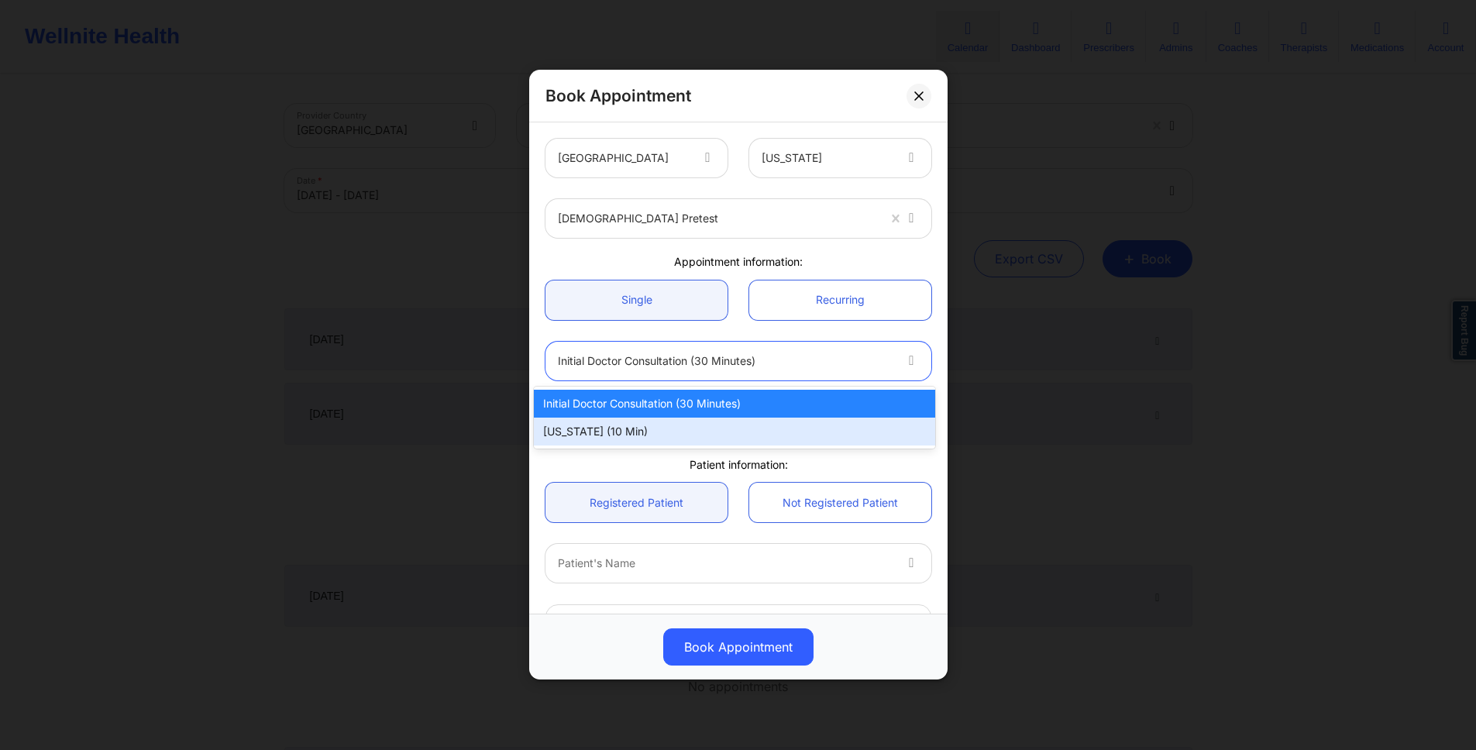
click at [734, 439] on div "[US_STATE] (10 min)" at bounding box center [734, 432] width 401 height 28
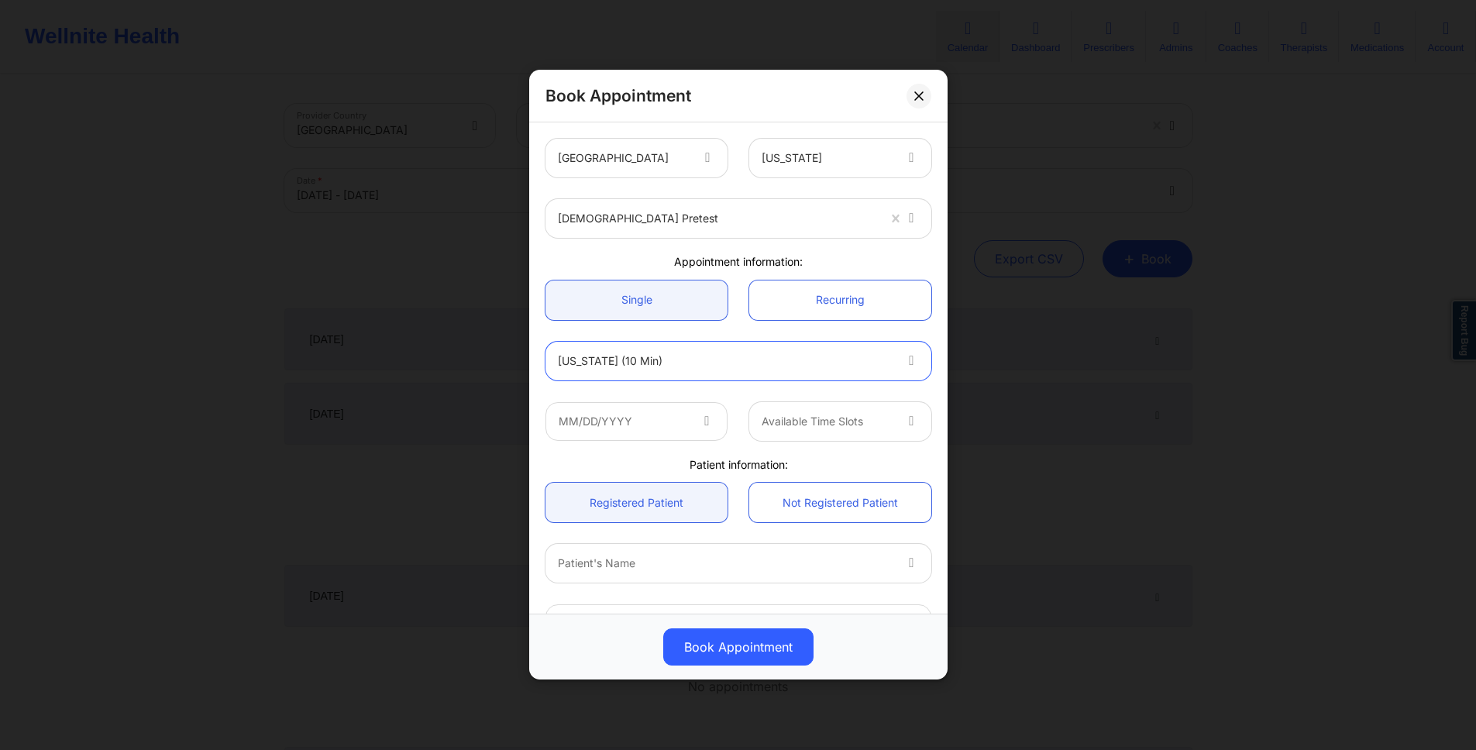
click at [734, 372] on div "[US_STATE] (10 min)" at bounding box center [725, 361] width 335 height 39
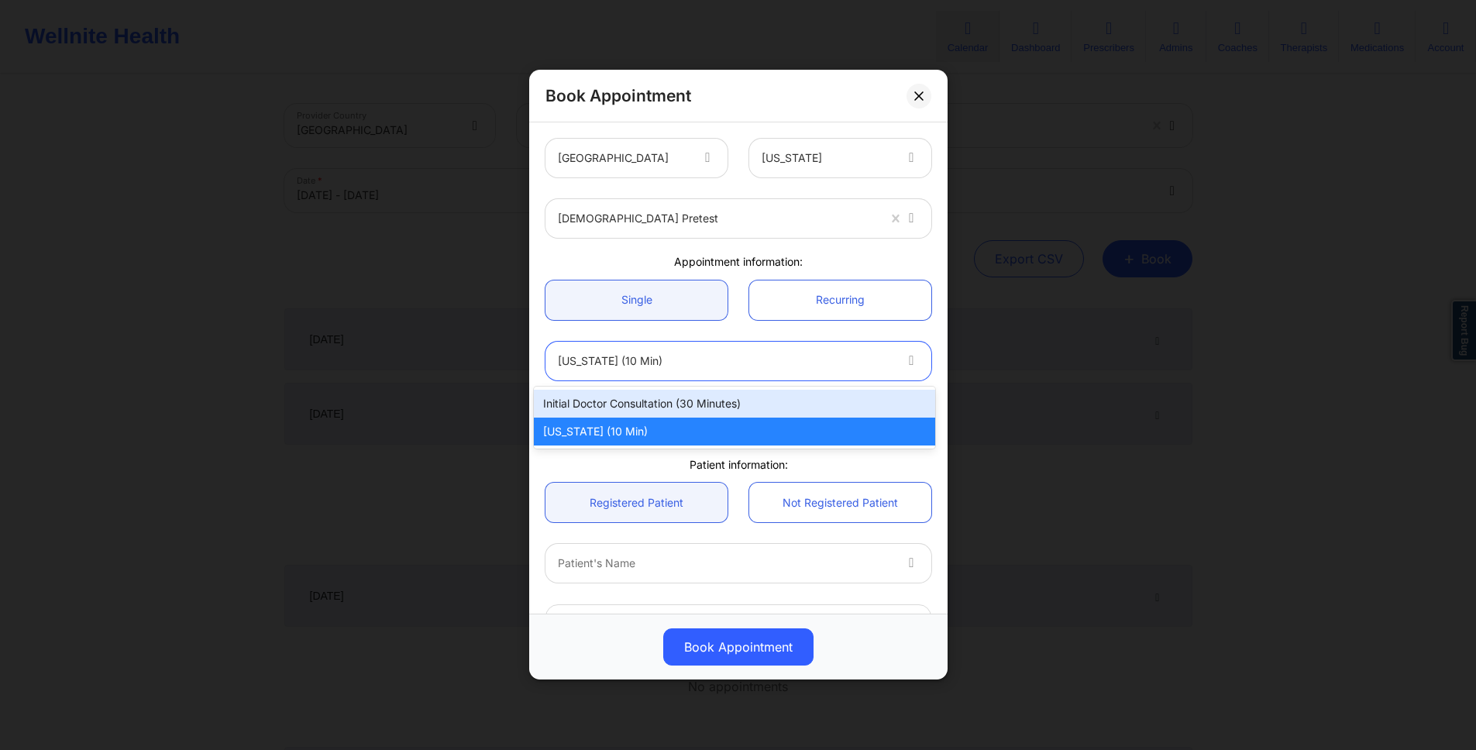
click at [734, 408] on div "Initial doctor consultation (30 minutes)" at bounding box center [734, 404] width 401 height 28
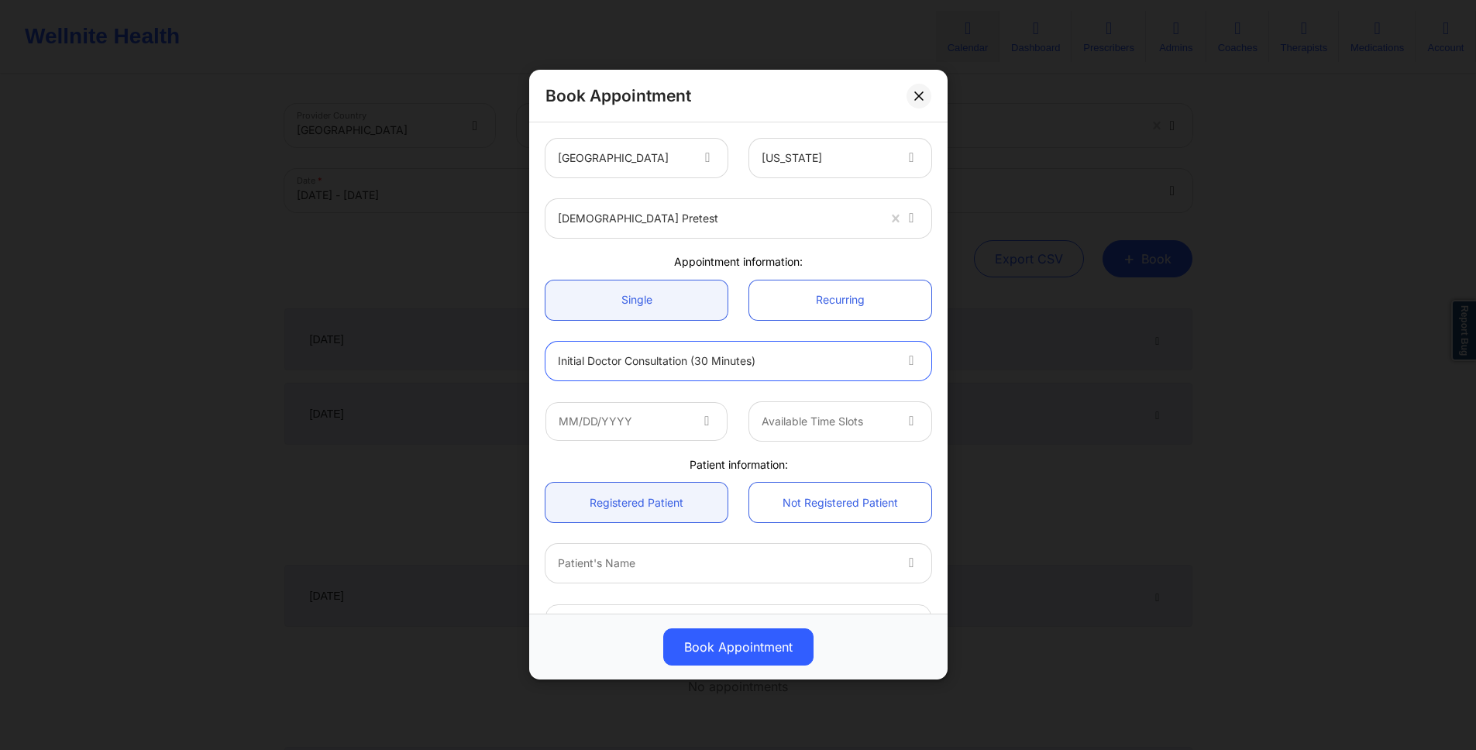
click at [1191, 408] on div "Book Appointment [GEOGRAPHIC_DATA] [US_STATE] chamath pretest Appointment infor…" at bounding box center [738, 375] width 1476 height 750
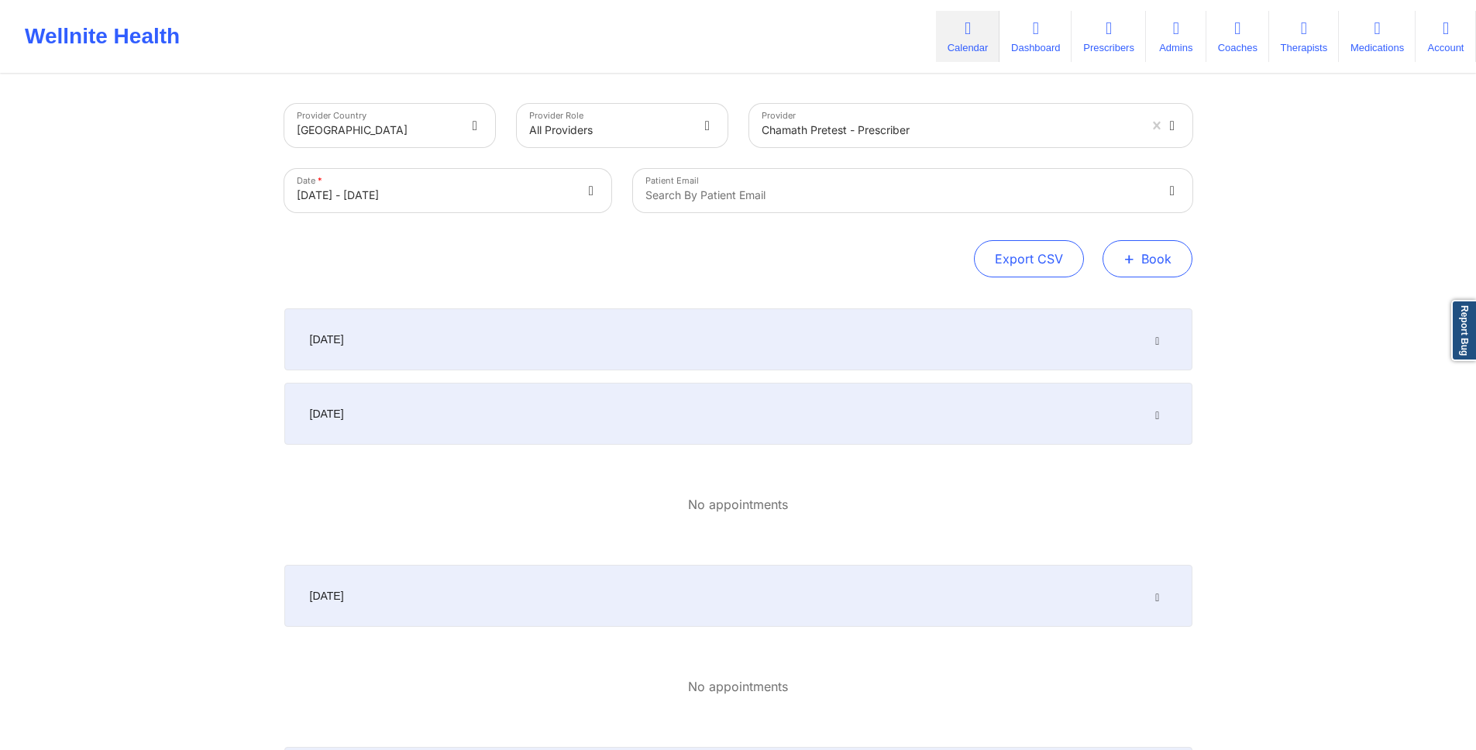
click at [1181, 246] on button "+ Book" at bounding box center [1148, 258] width 90 height 37
click at [1128, 322] on button "Doctor Consultation" at bounding box center [1121, 333] width 119 height 25
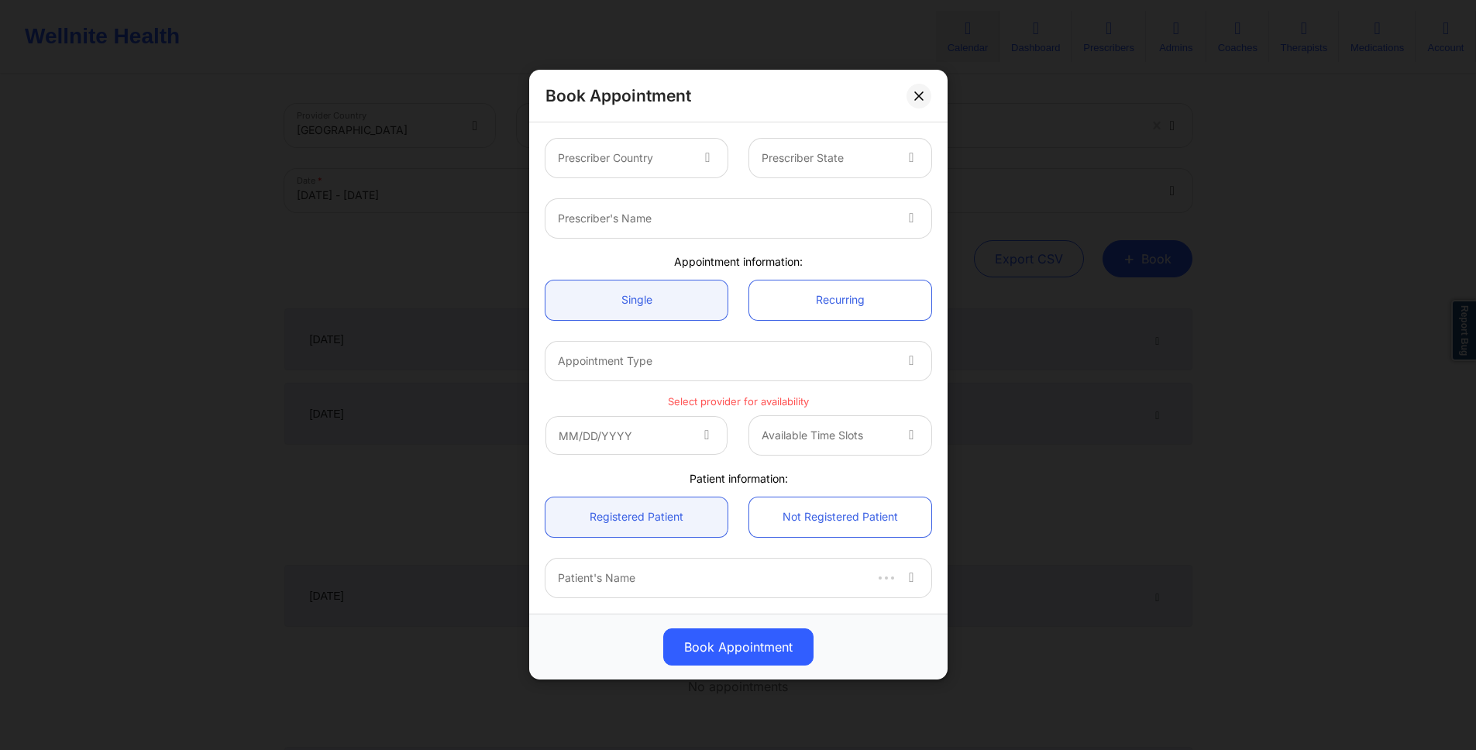
click at [678, 141] on div "Prescriber Country" at bounding box center [617, 158] width 145 height 39
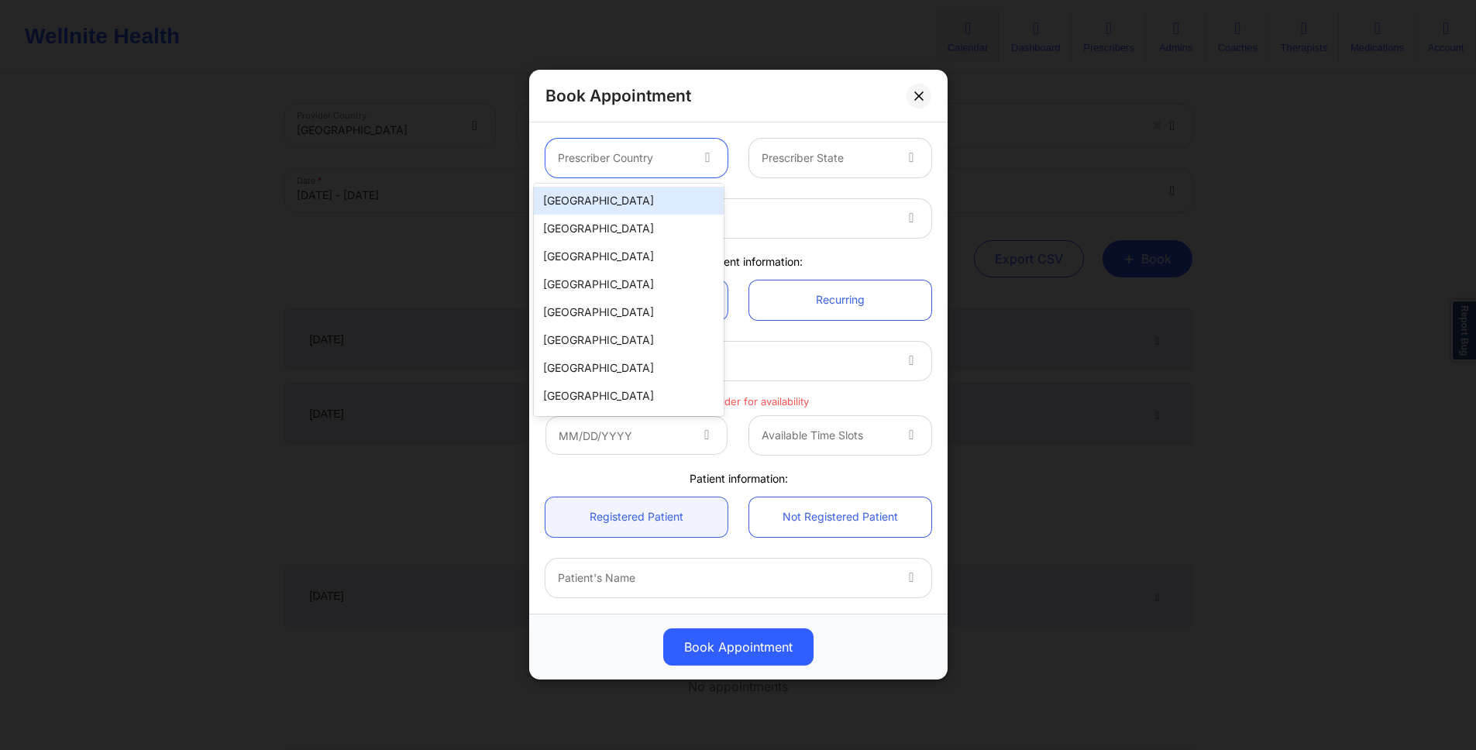
click at [678, 188] on div "[GEOGRAPHIC_DATA]" at bounding box center [629, 201] width 190 height 28
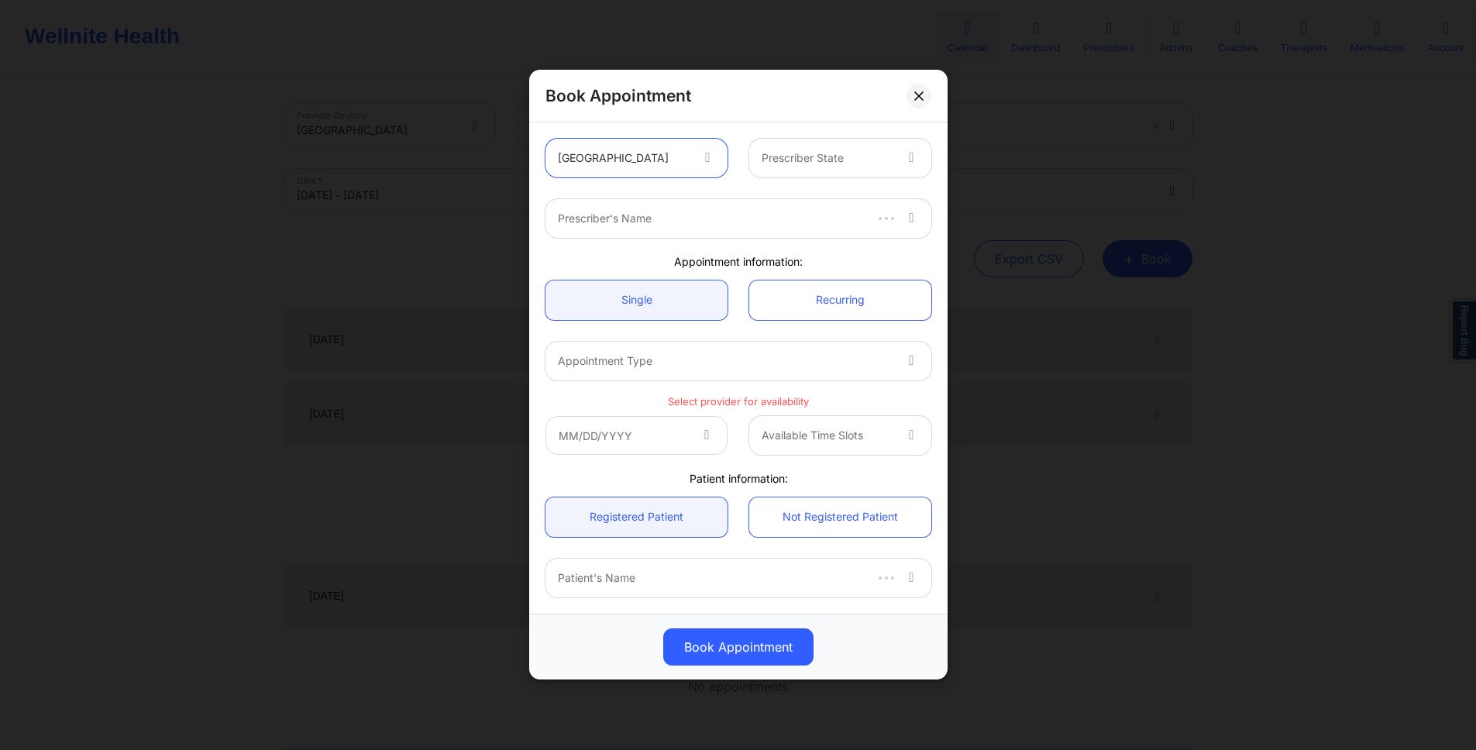
click at [806, 150] on div at bounding box center [827, 159] width 131 height 19
type input "c"
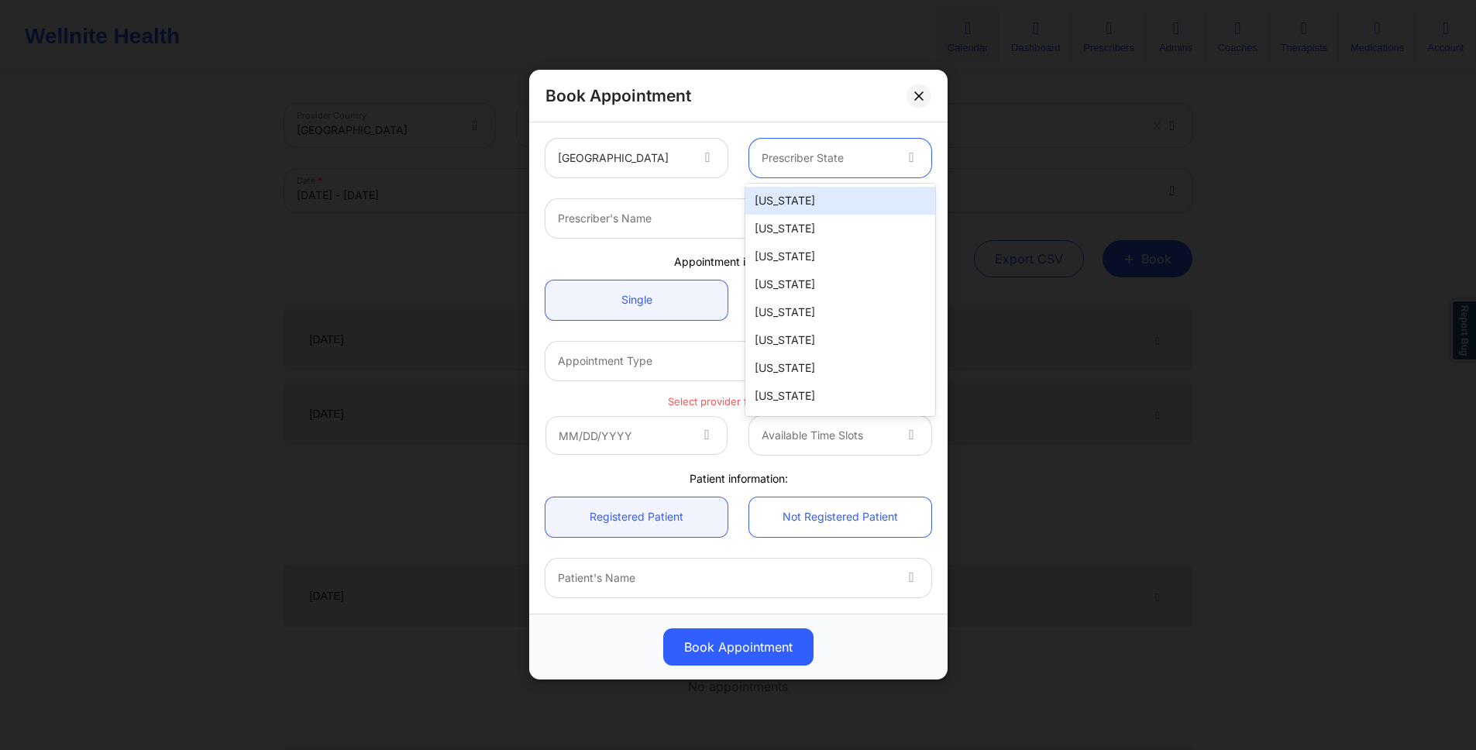
click at [806, 200] on div "[US_STATE]" at bounding box center [840, 201] width 190 height 28
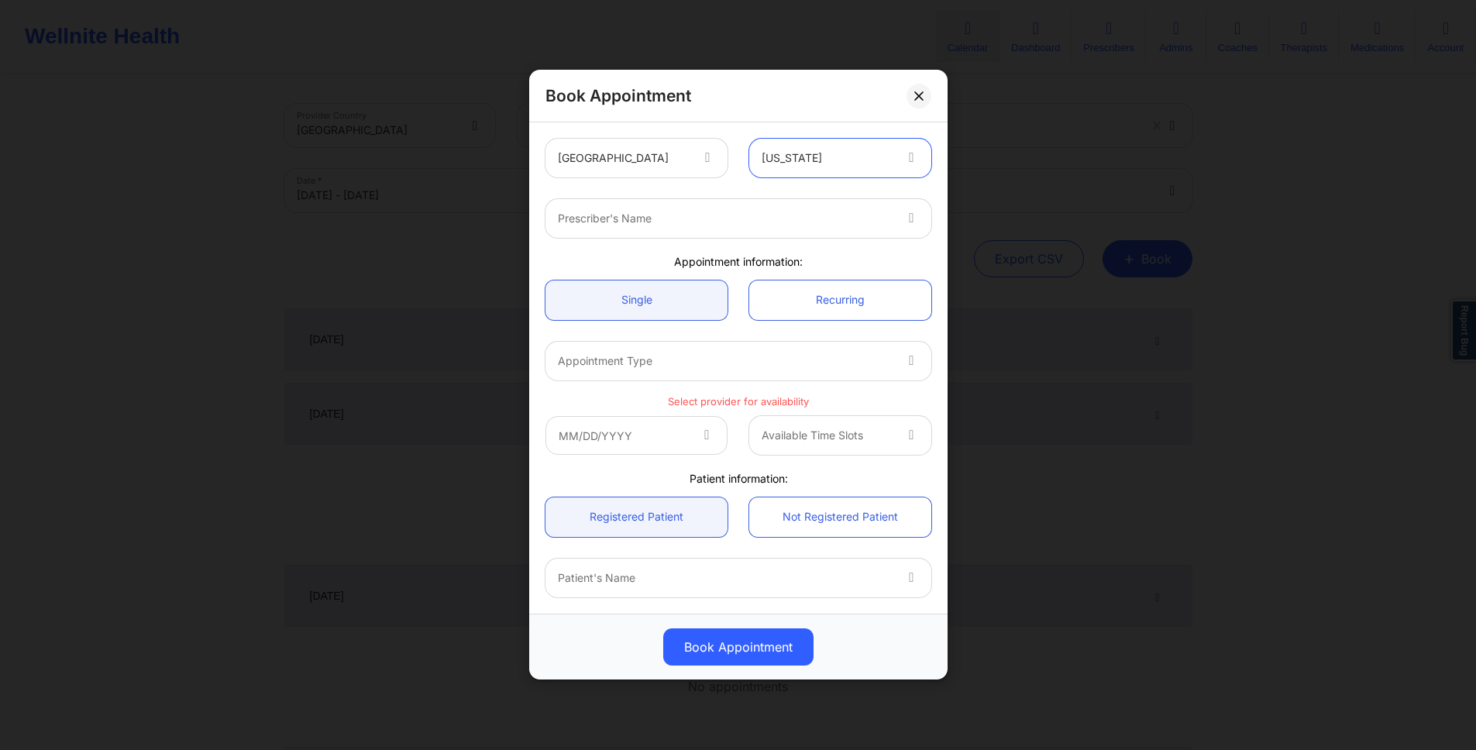
click at [806, 224] on div at bounding box center [725, 219] width 335 height 19
type input "chamath"
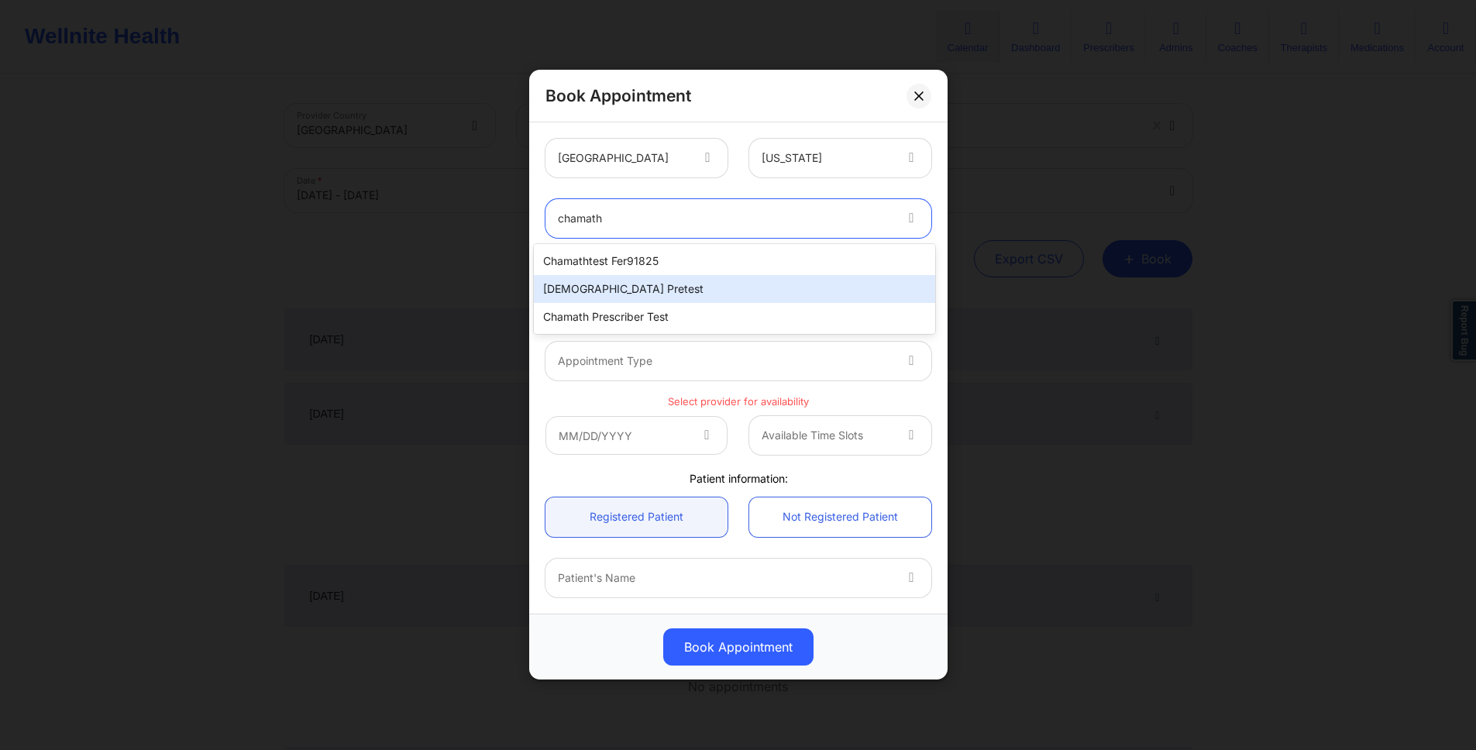
click at [776, 291] on div "[DEMOGRAPHIC_DATA] pretest" at bounding box center [734, 289] width 401 height 28
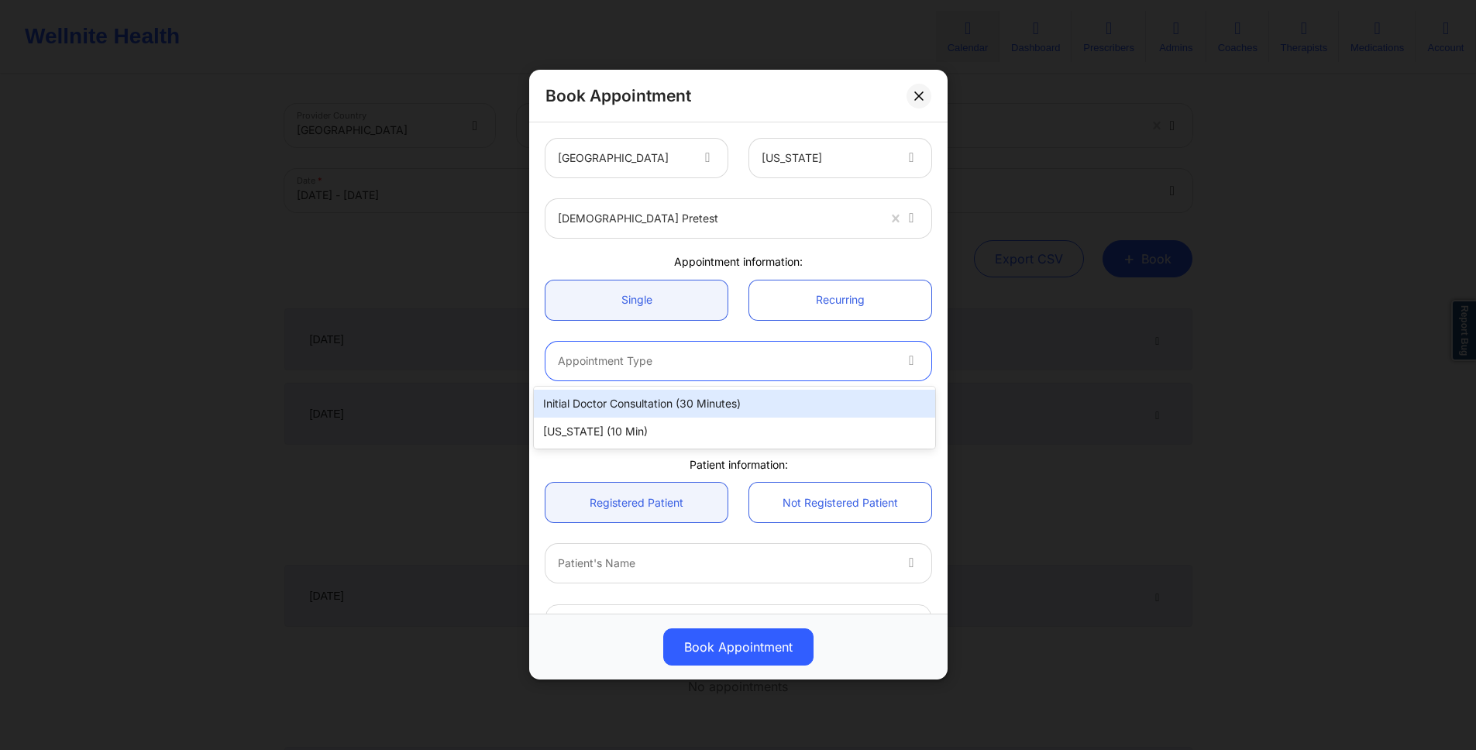
click at [776, 362] on div at bounding box center [725, 361] width 335 height 19
click at [776, 397] on div "Initial doctor consultation (30 minutes)" at bounding box center [734, 404] width 401 height 28
